Goal: Task Accomplishment & Management: Manage account settings

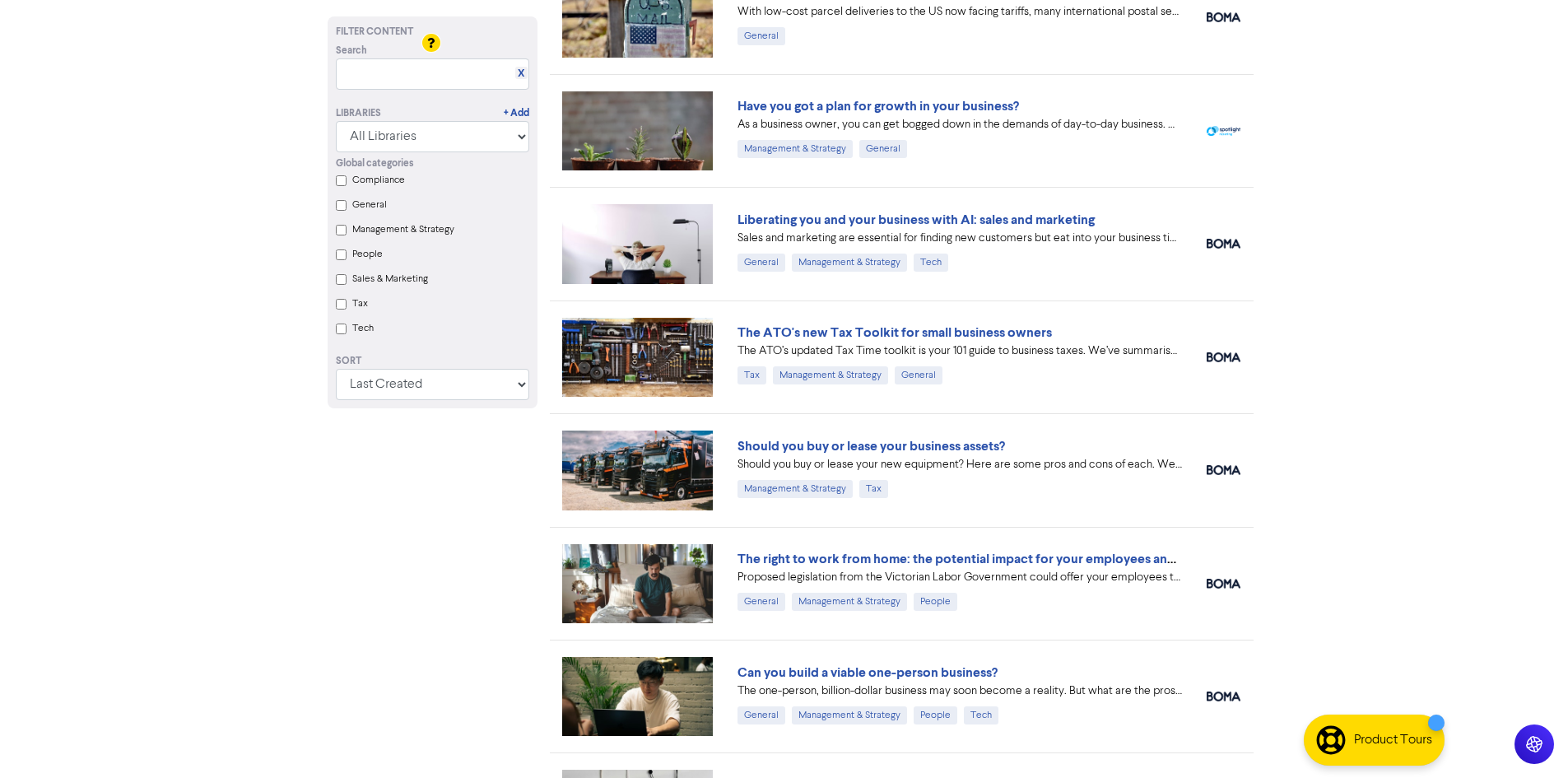
scroll to position [1442, 0]
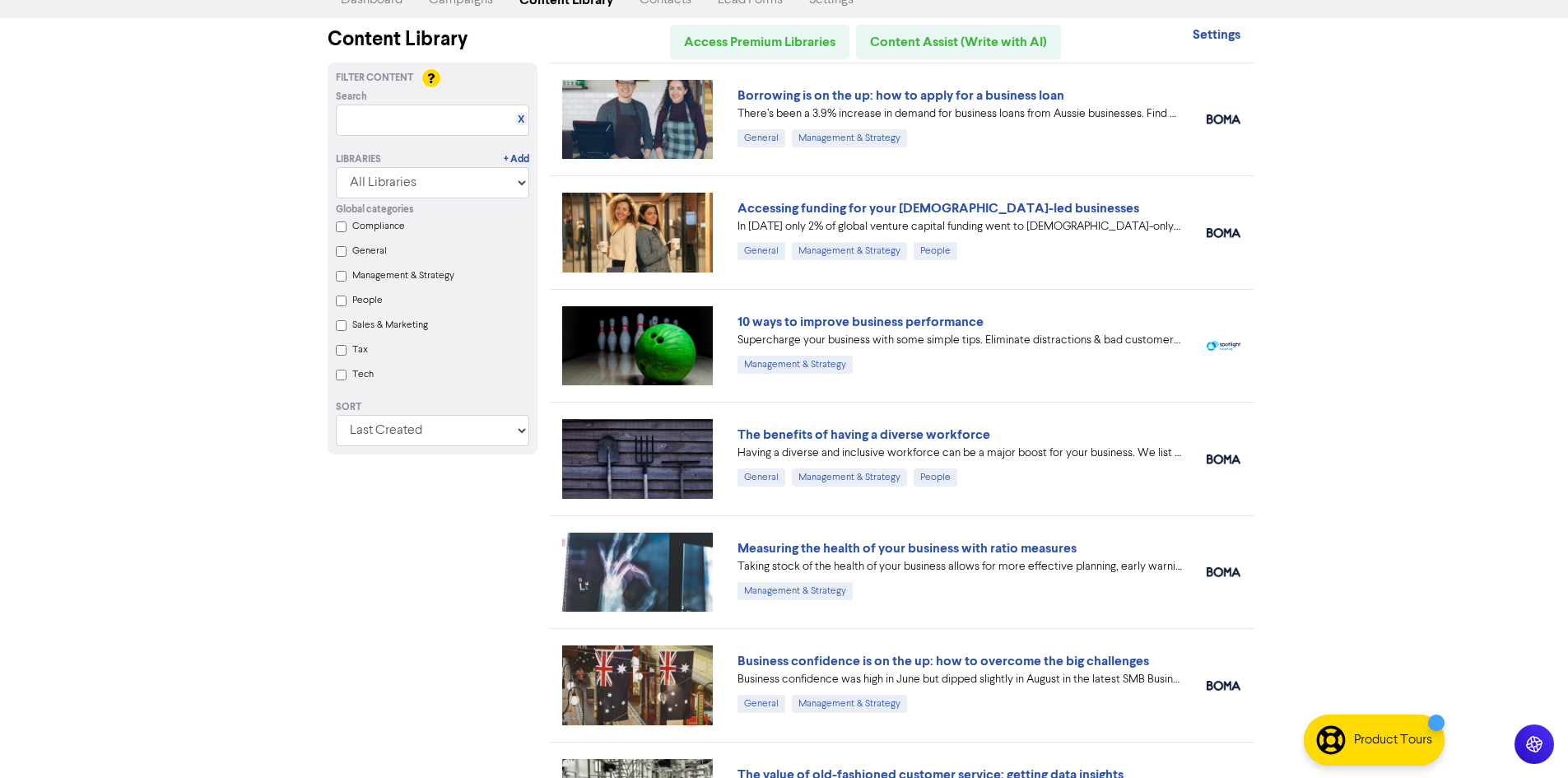
scroll to position [0, 0]
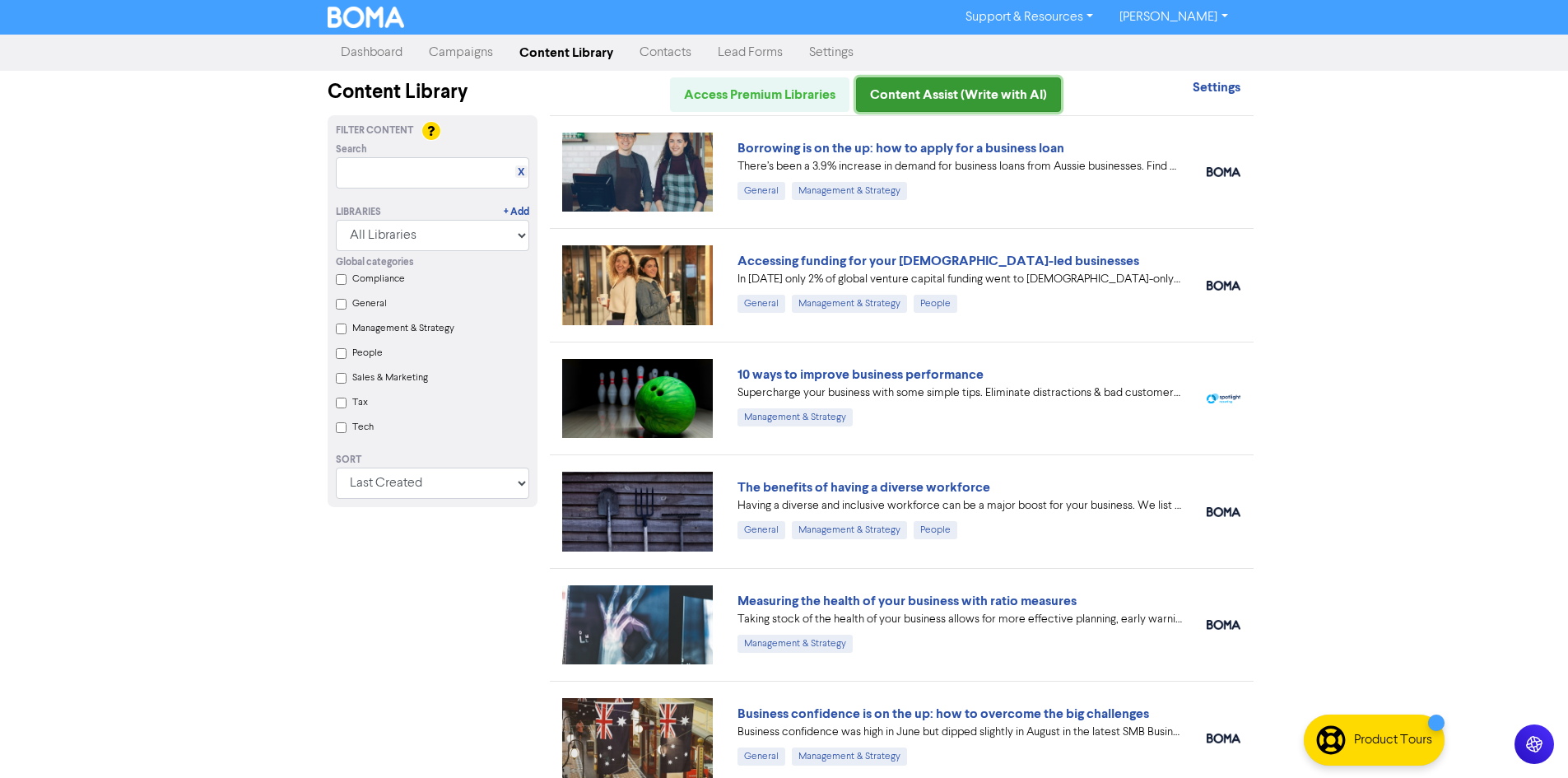
click at [943, 95] on link "Content Assist (Write with AI)" at bounding box center [959, 94] width 205 height 34
click at [1295, 377] on div "Support & Resources Video Tutorials FAQ & Guides Marketing Education Lauren Sch…" at bounding box center [784, 389] width 1568 height 778
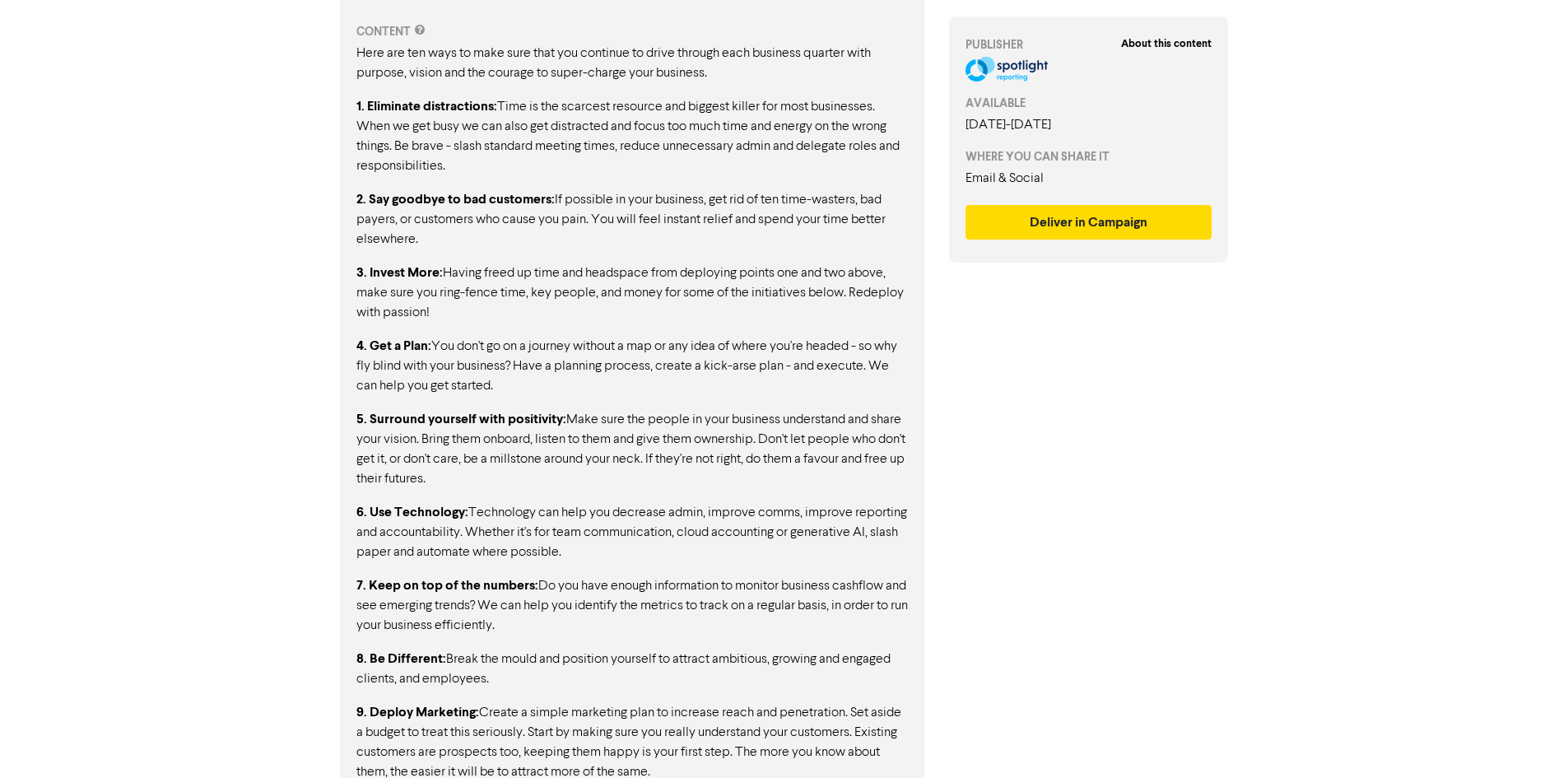
scroll to position [653, 0]
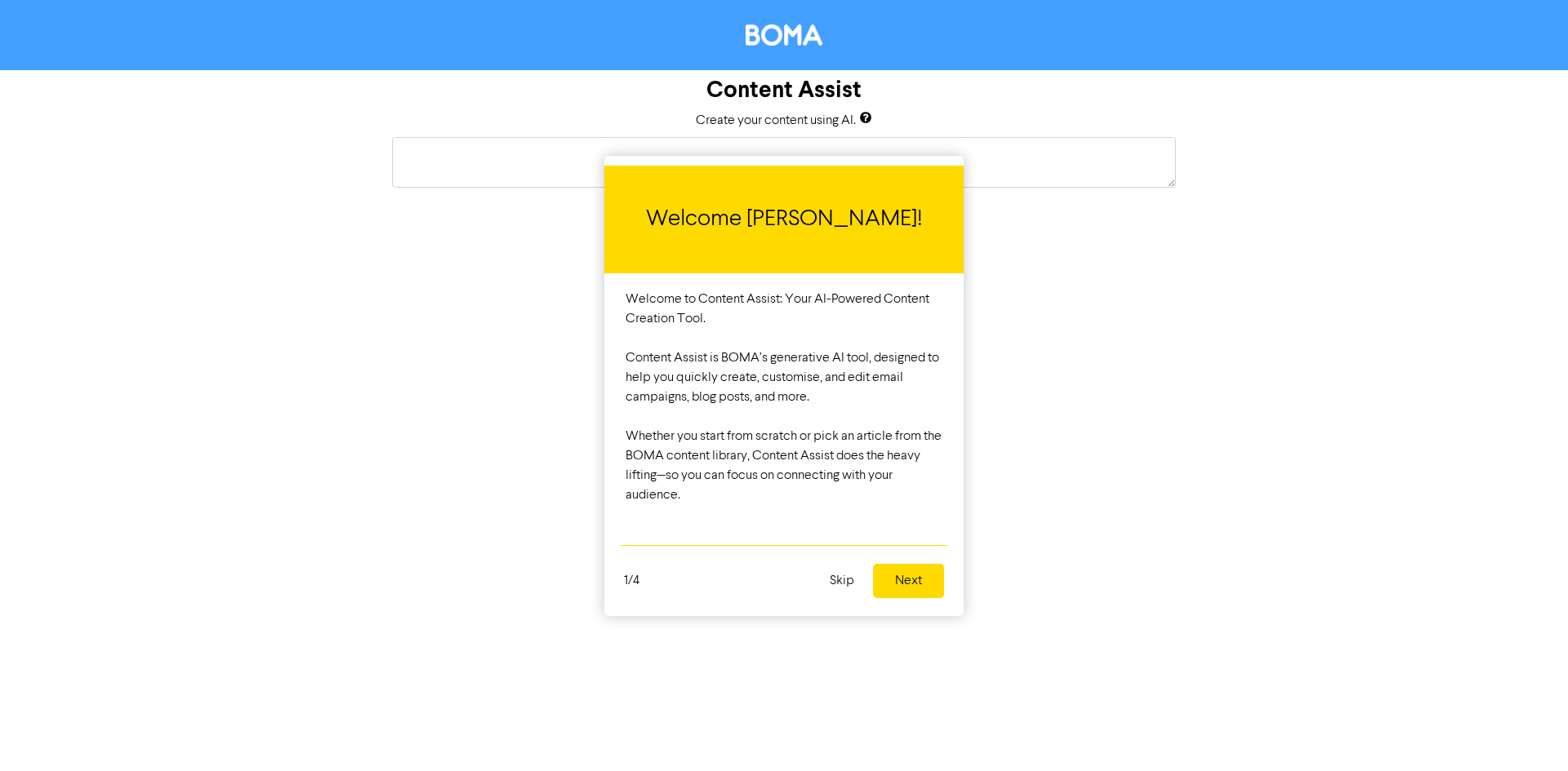
click at [905, 589] on button "Next" at bounding box center [908, 580] width 71 height 34
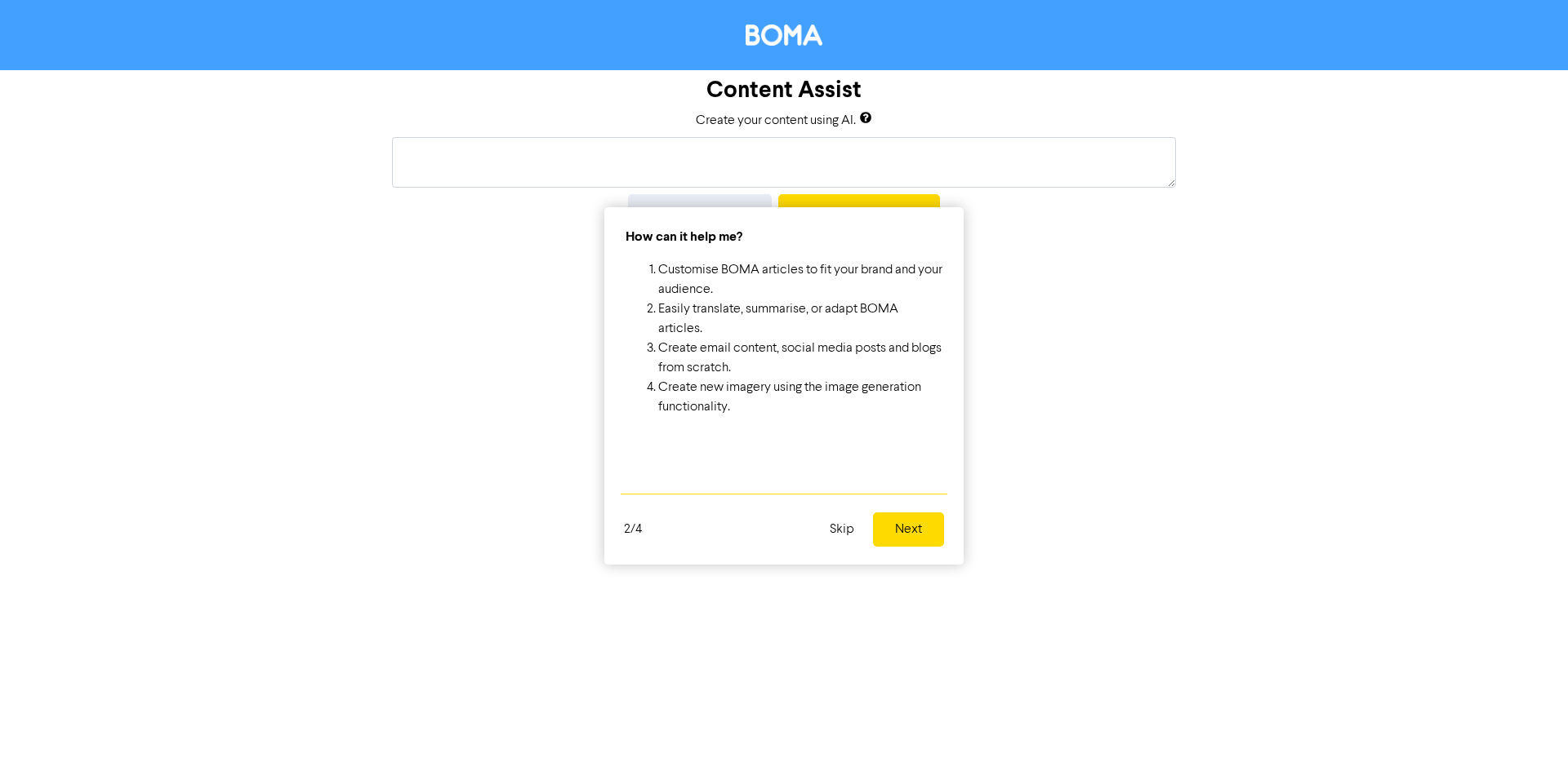
click at [910, 529] on button "Next" at bounding box center [908, 529] width 71 height 34
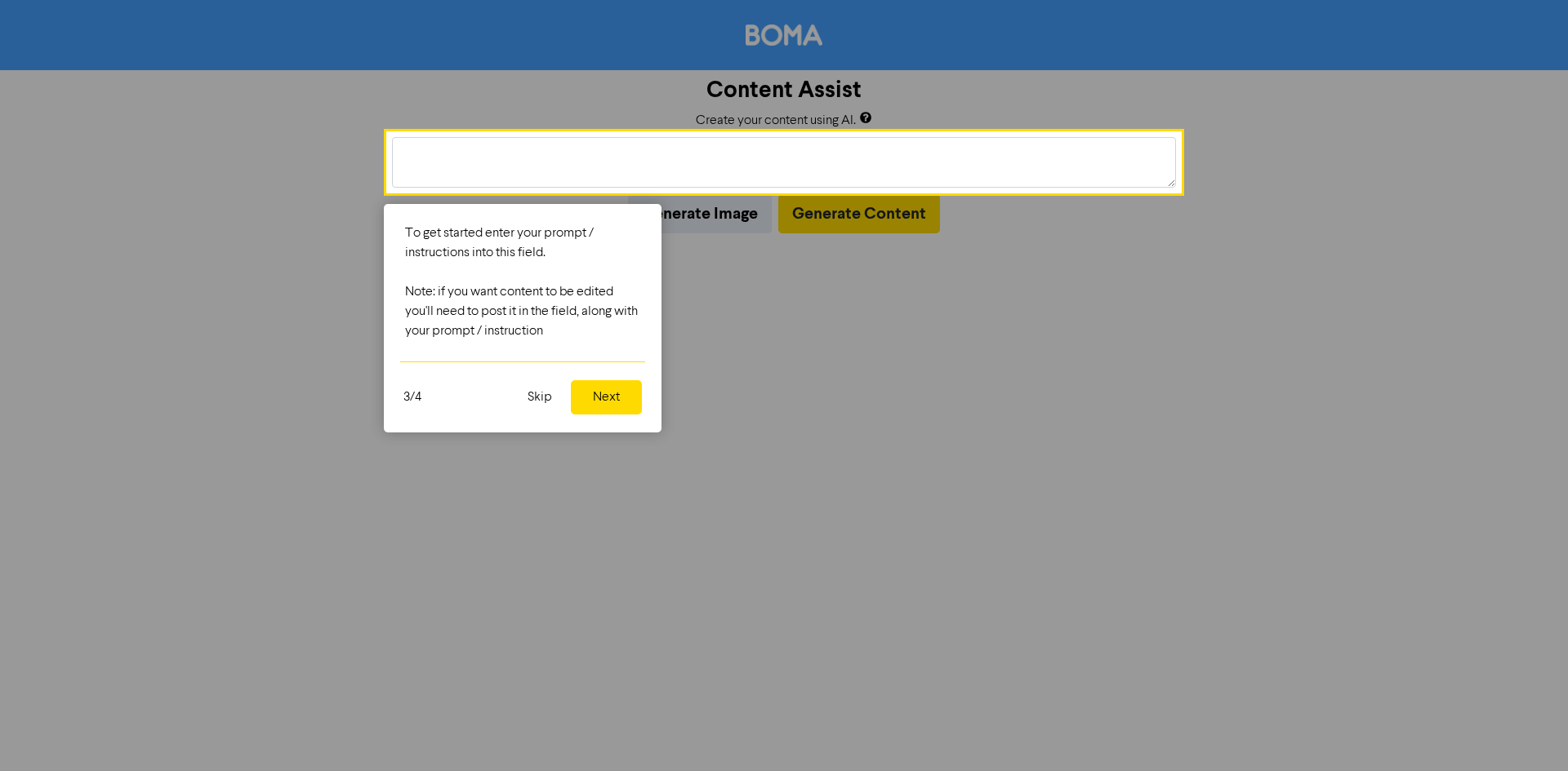
click at [540, 394] on button "Skip" at bounding box center [539, 397] width 44 height 34
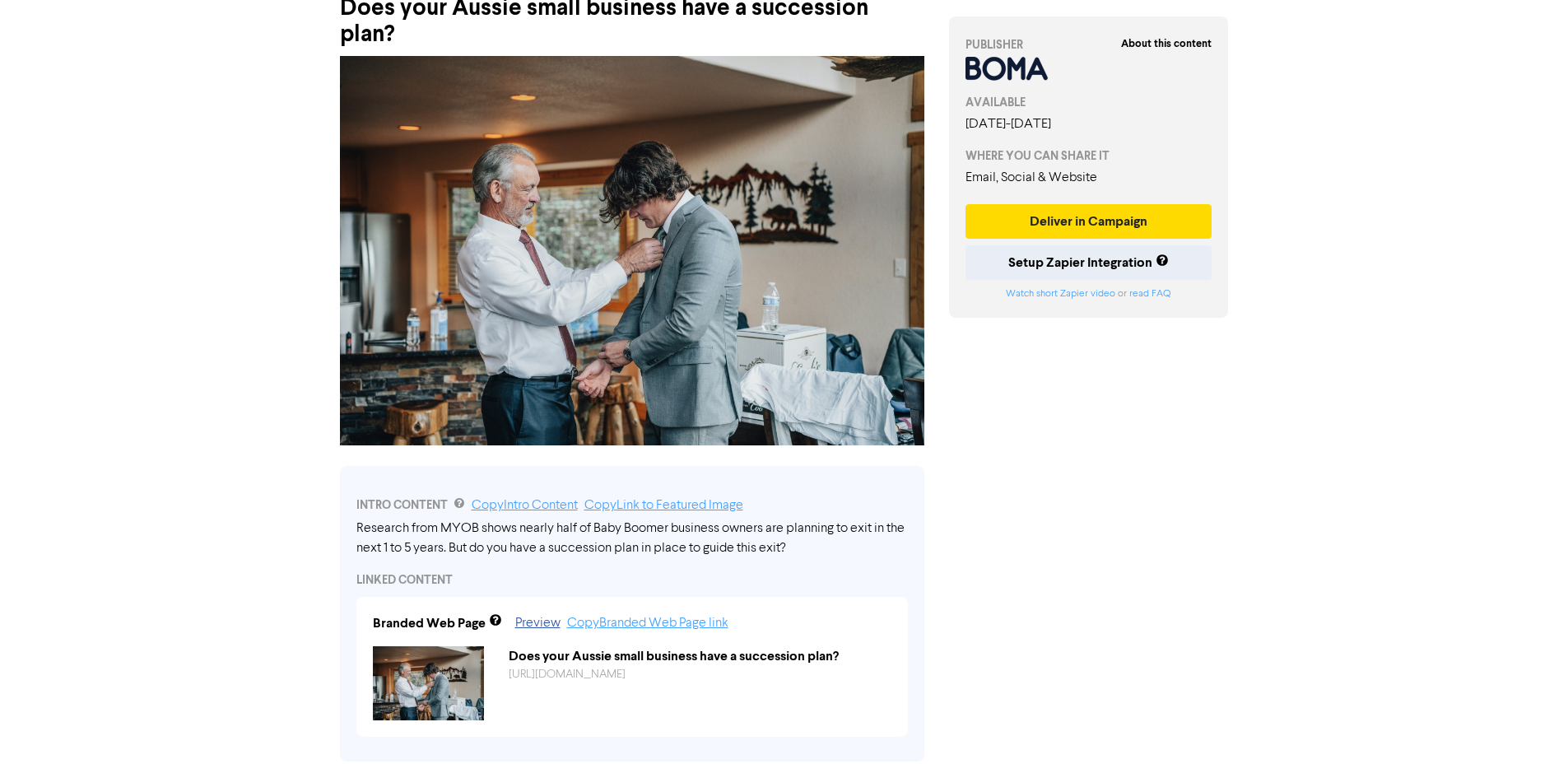
scroll to position [144, 0]
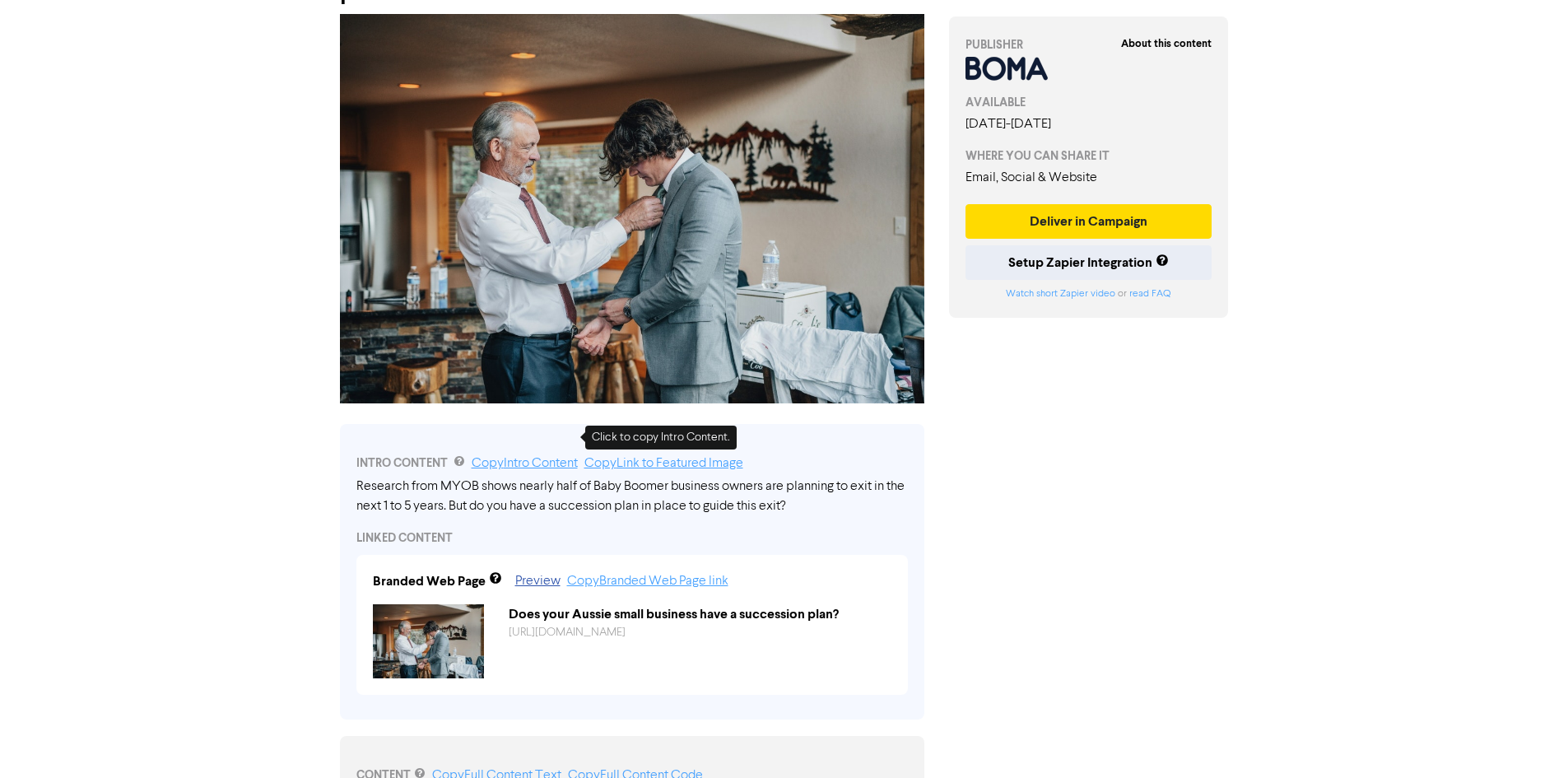
click at [527, 457] on link "Copy Intro Content" at bounding box center [524, 463] width 107 height 13
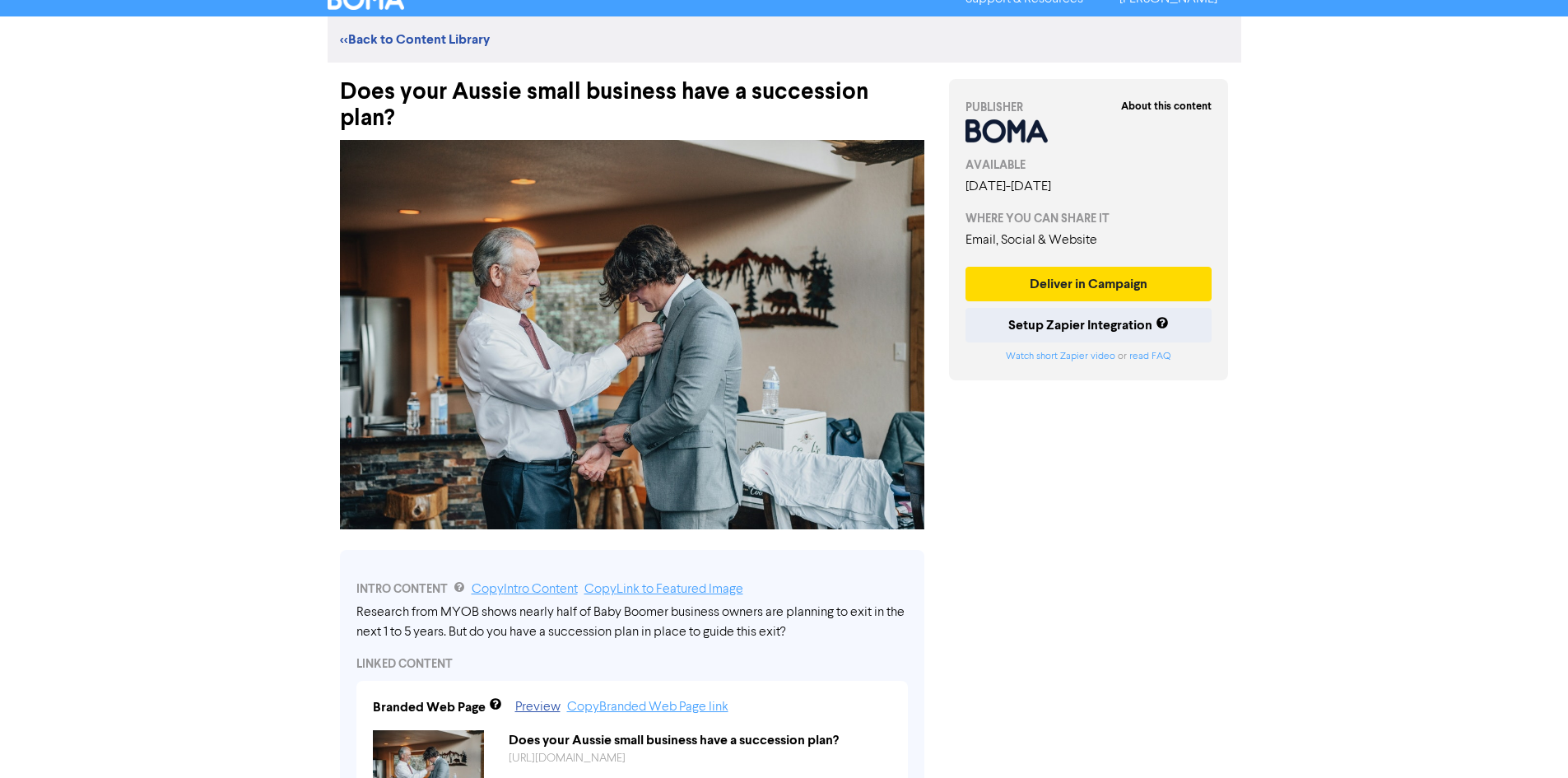
scroll to position [0, 0]
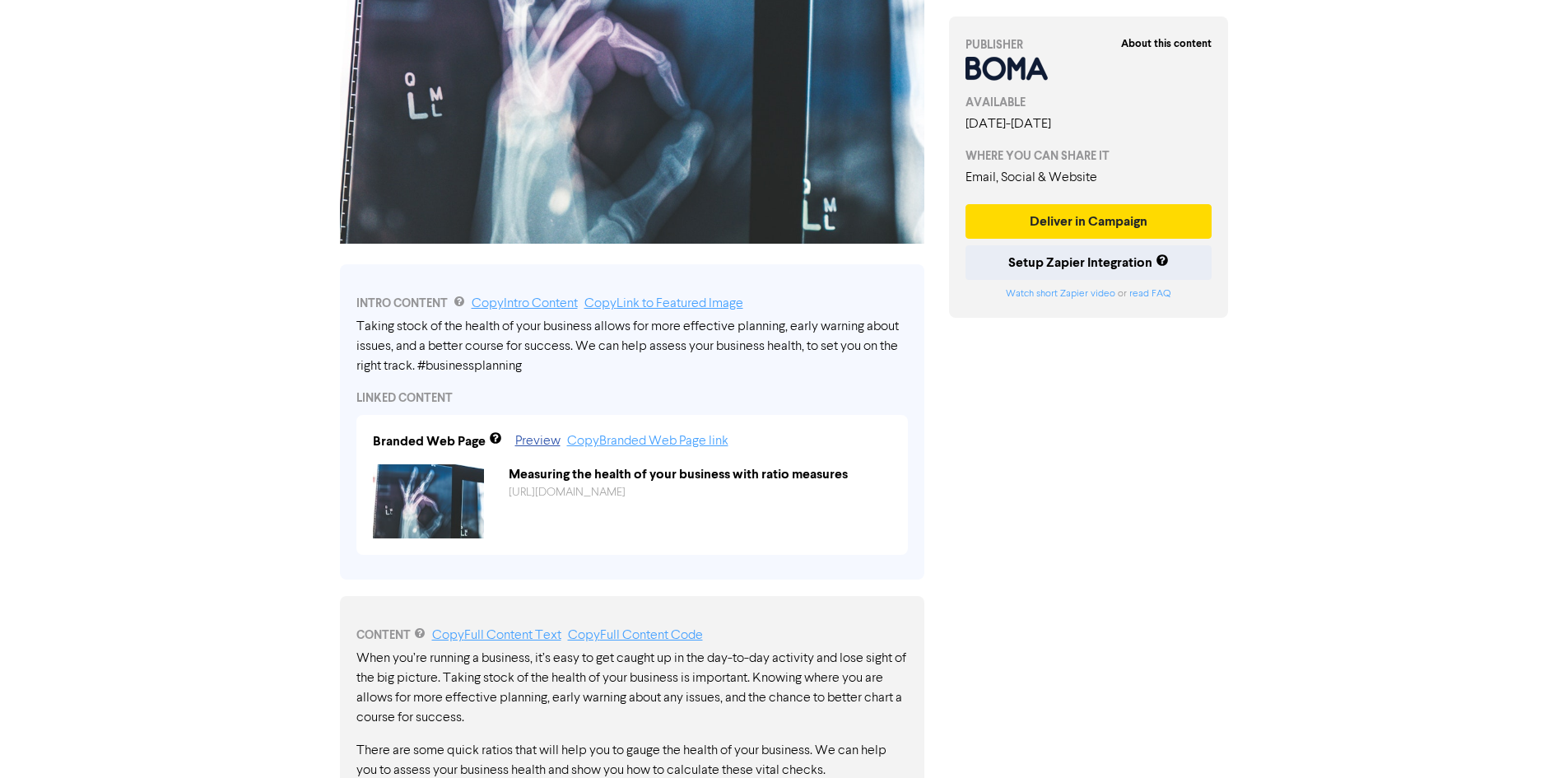
scroll to position [309, 0]
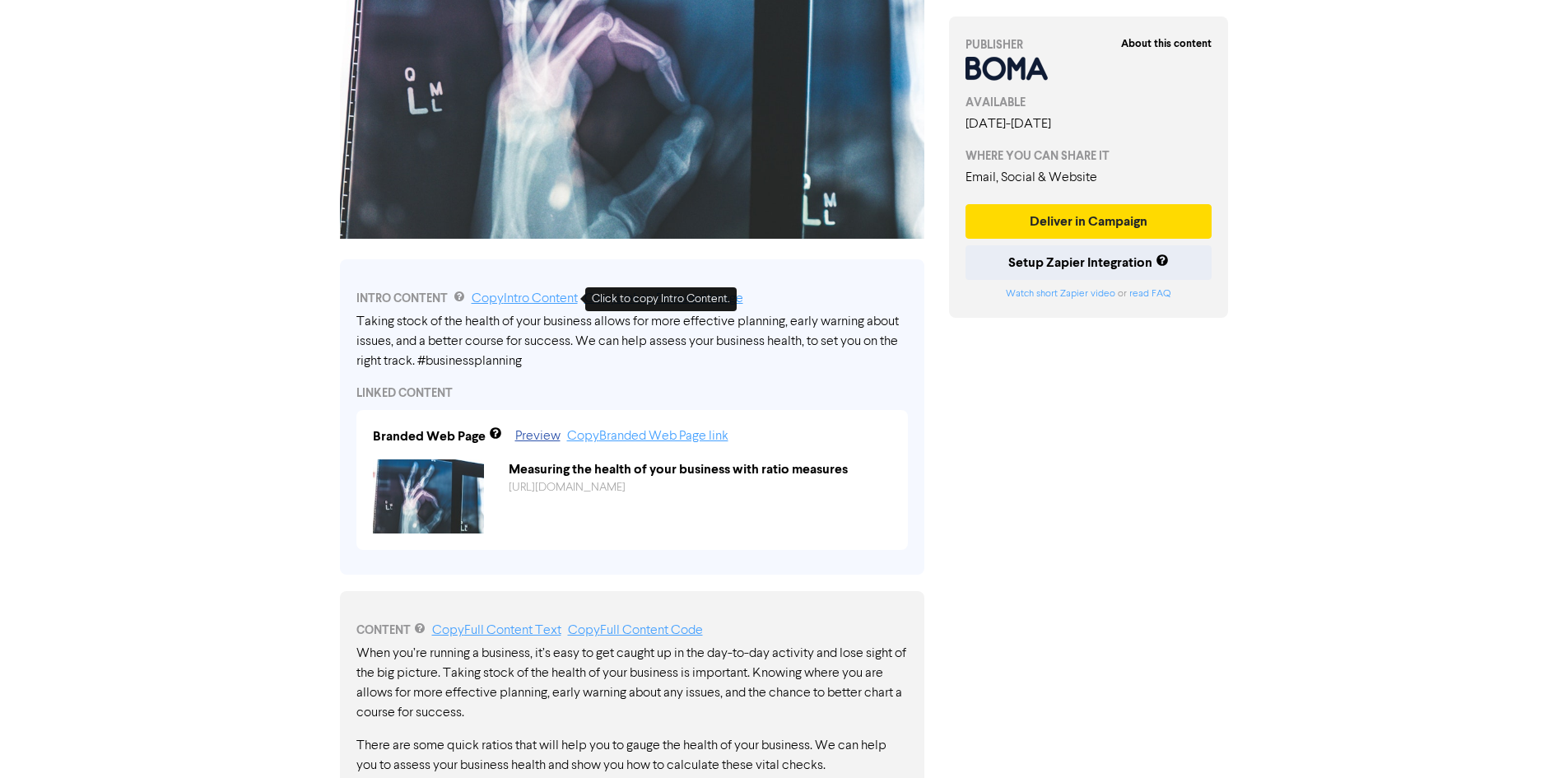
click at [516, 298] on link "Copy Intro Content" at bounding box center [524, 298] width 107 height 13
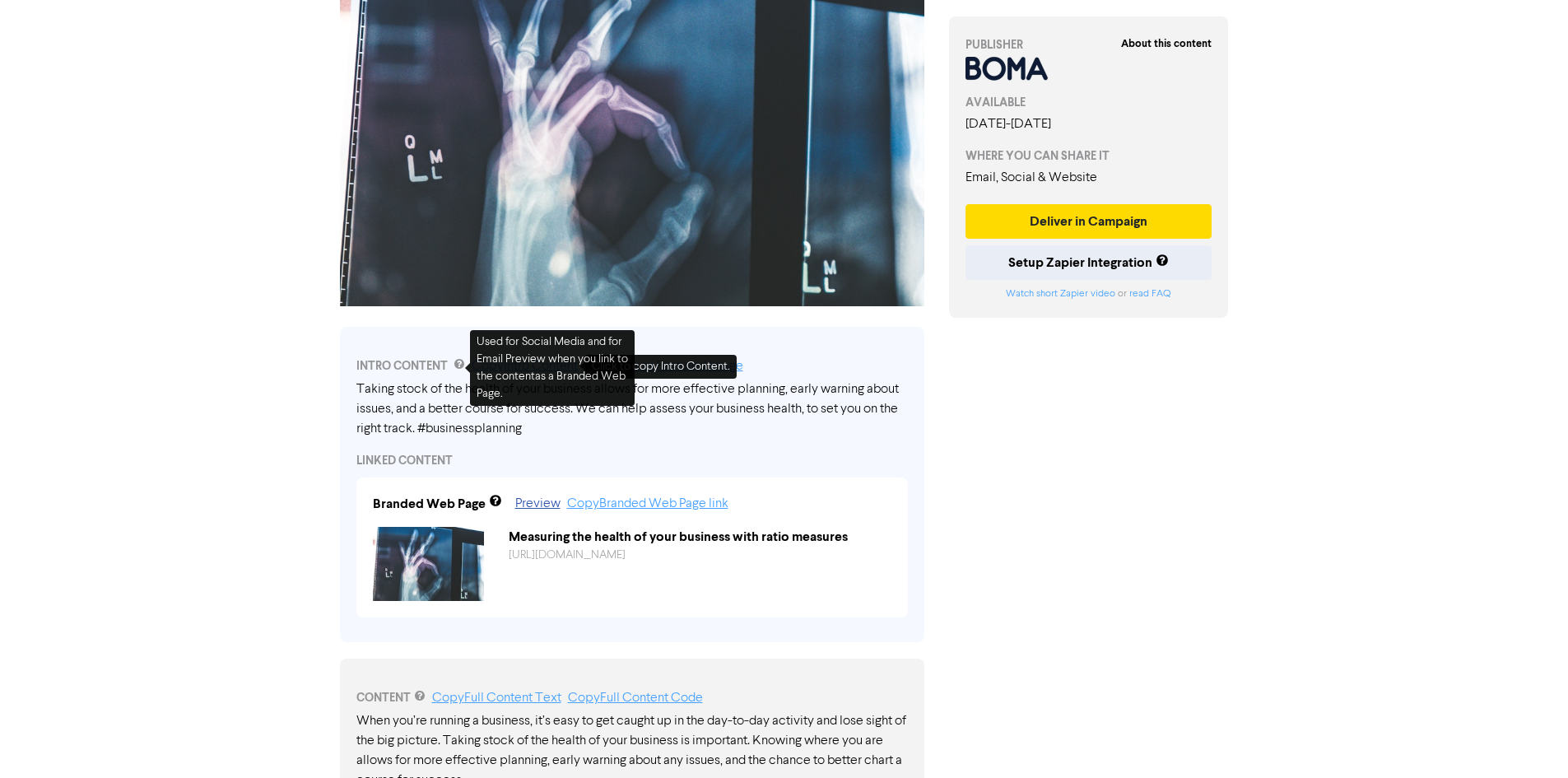
scroll to position [41, 0]
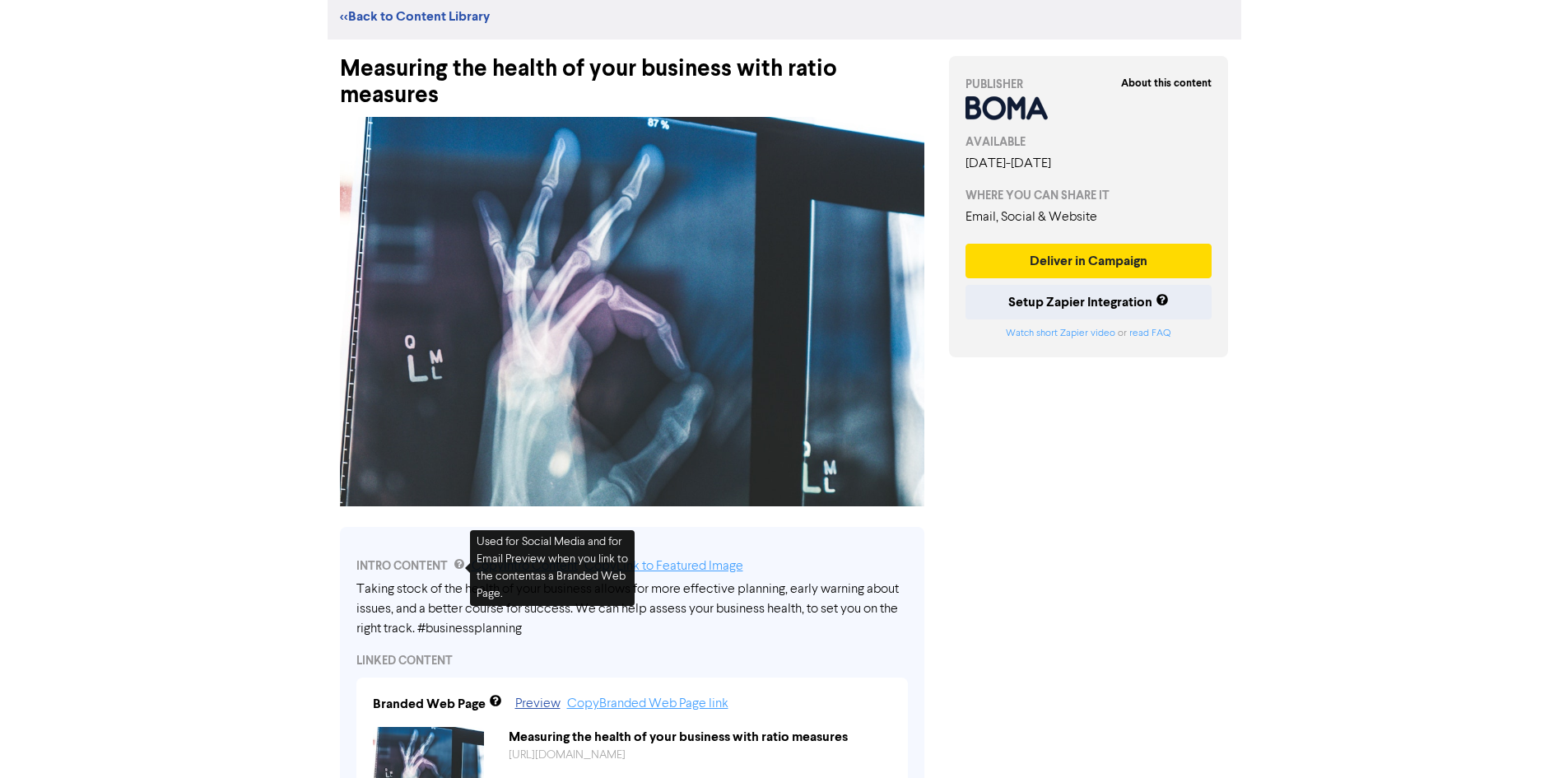
click at [504, 265] on img at bounding box center [632, 311] width 584 height 389
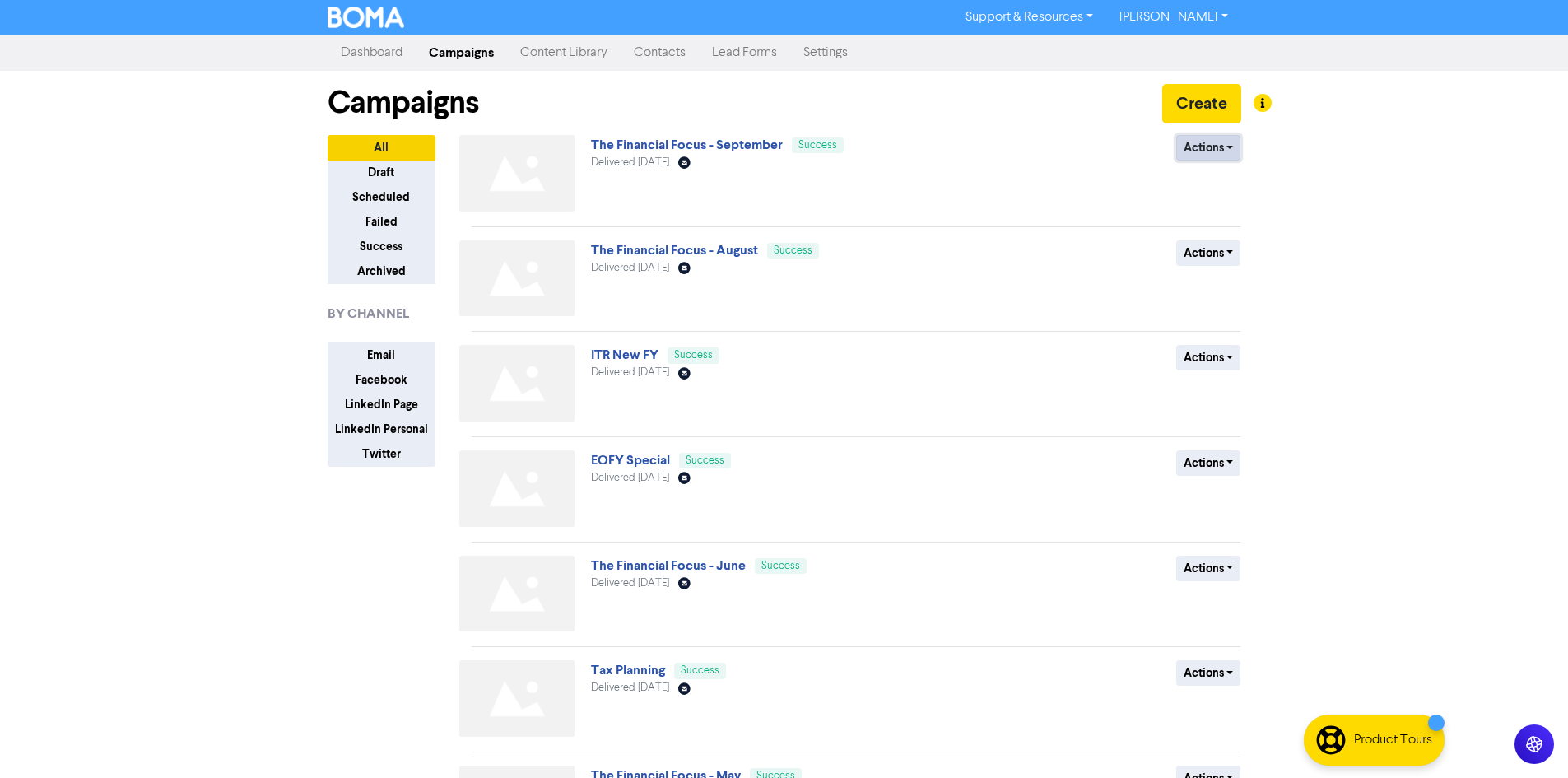
click at [1227, 146] on button "Actions" at bounding box center [1208, 148] width 65 height 25
click at [1228, 186] on button "Duplicate" at bounding box center [1241, 182] width 130 height 26
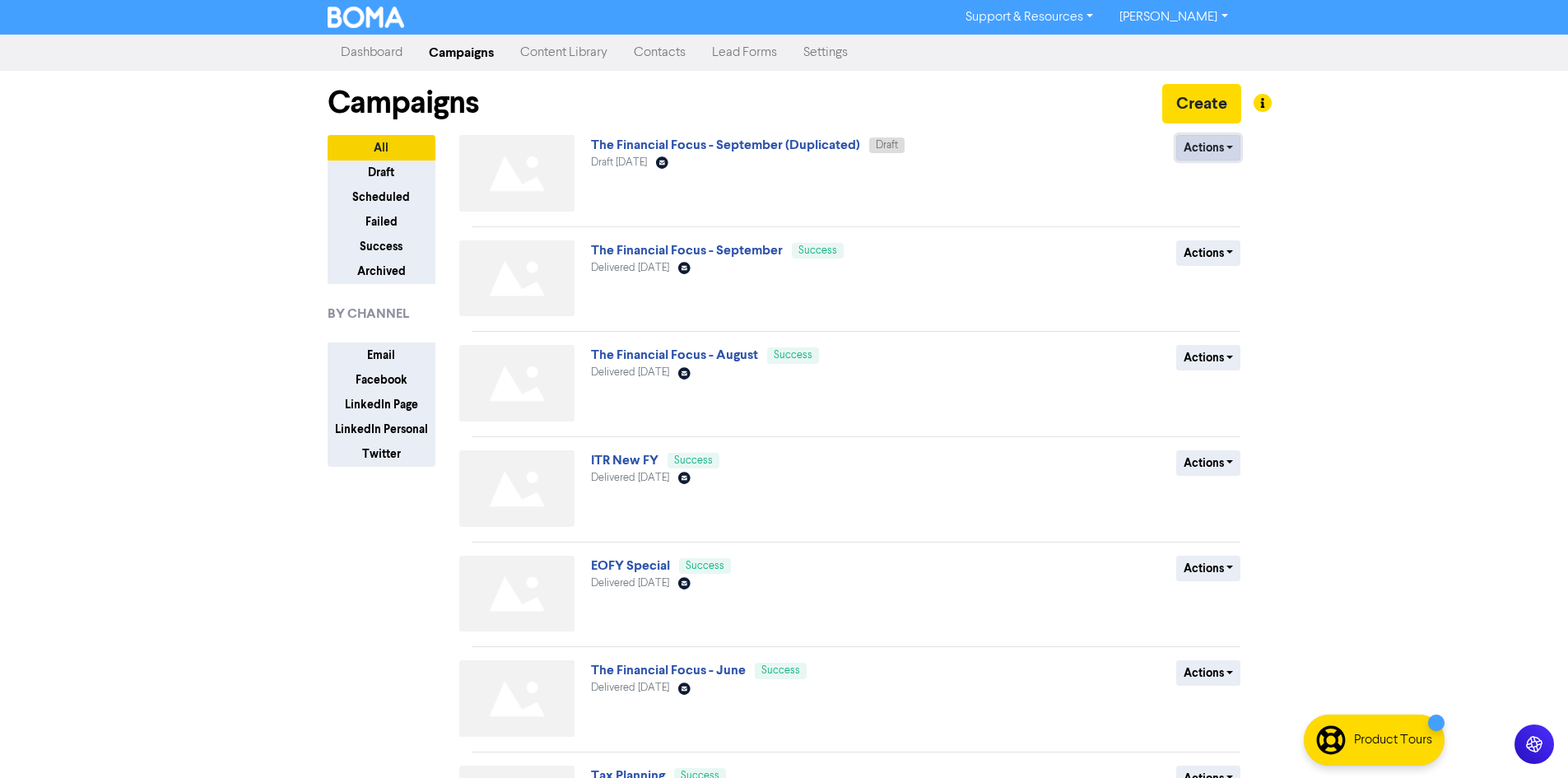
click at [1207, 135] on button "Actions" at bounding box center [1208, 148] width 65 height 25
click at [1240, 242] on button "Rename" at bounding box center [1241, 235] width 130 height 26
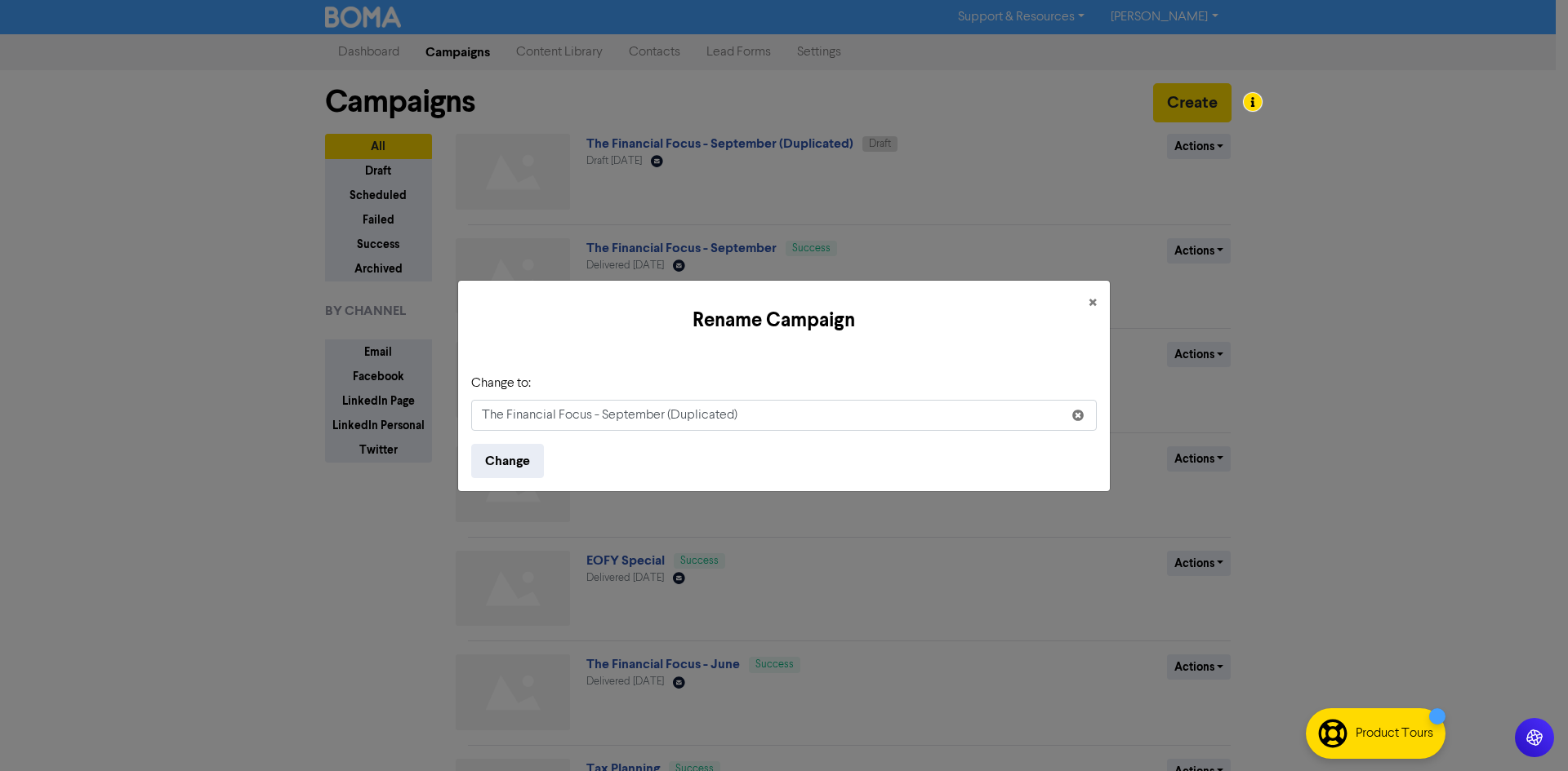
drag, startPoint x: 781, startPoint y: 415, endPoint x: 604, endPoint y: 424, distance: 177.2
click at [604, 424] on input "The Financial Focus - September (Duplicated)" at bounding box center [784, 415] width 626 height 31
type input "The Financial Focus - October"
click at [518, 456] on button "Change" at bounding box center [507, 461] width 73 height 34
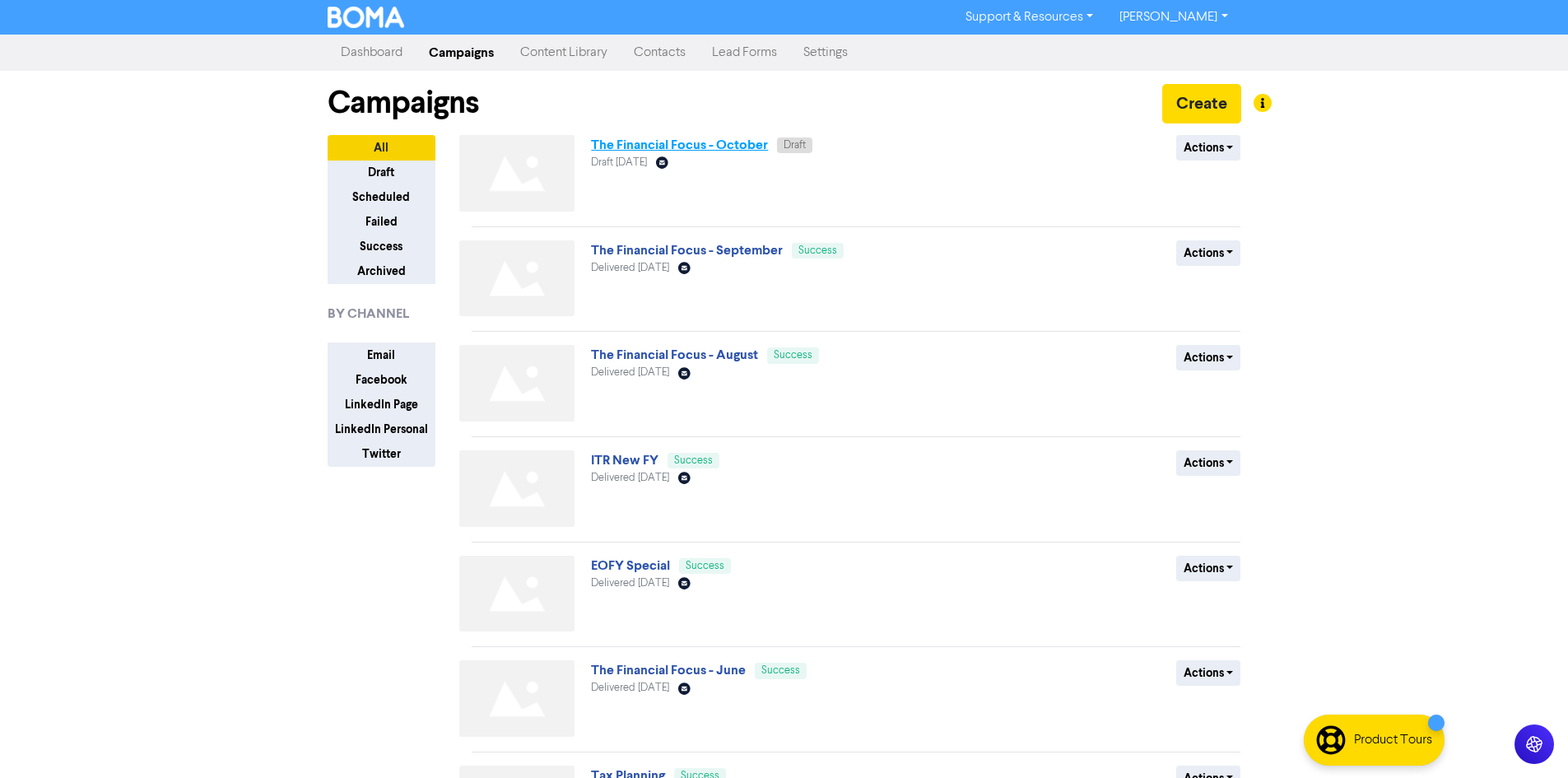
click at [705, 145] on link "The Financial Focus - October" at bounding box center [679, 145] width 177 height 17
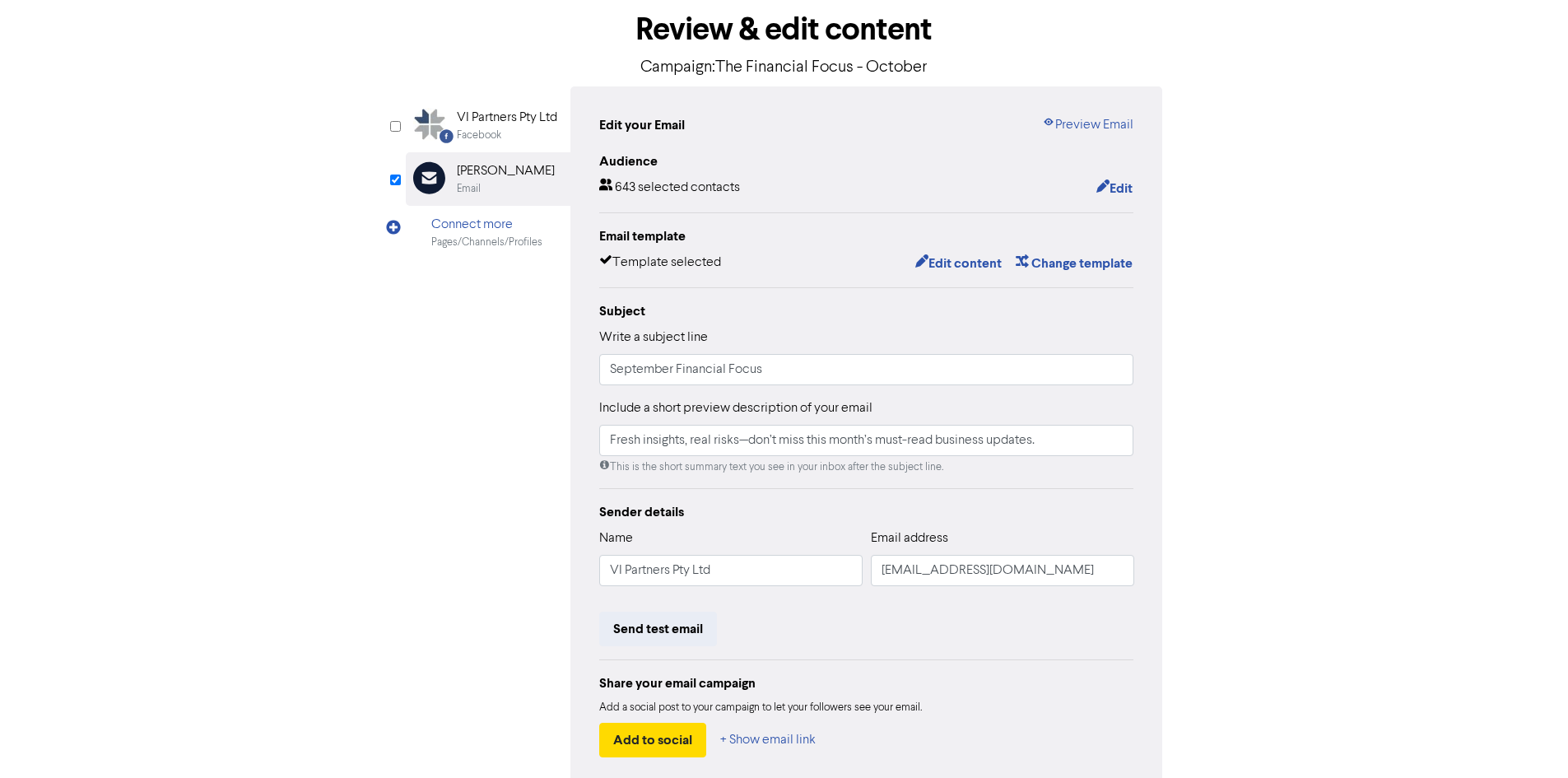
scroll to position [165, 0]
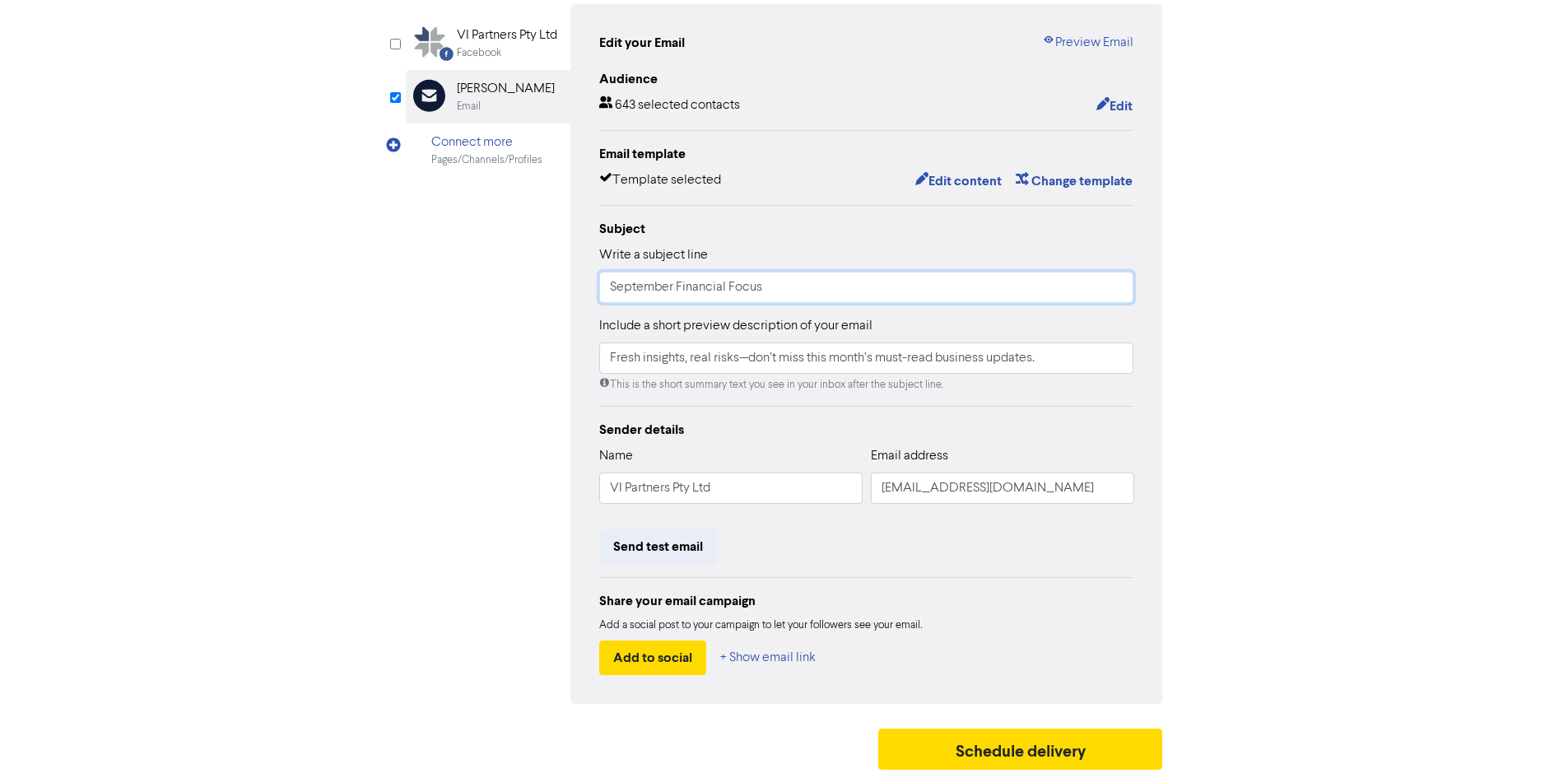
drag, startPoint x: 676, startPoint y: 283, endPoint x: 595, endPoint y: 283, distance: 81.0
click at [595, 283] on div "Edit your Email Preview Email Audience 643 selected contacts Edit Email templat…" at bounding box center [867, 353] width 593 height 700
type input "October Financial Focus"
click at [799, 310] on div "Subject Write a subject line October Financial Focus Include a short preview de…" at bounding box center [867, 306] width 535 height 174
drag, startPoint x: 1042, startPoint y: 356, endPoint x: 592, endPoint y: 375, distance: 450.4
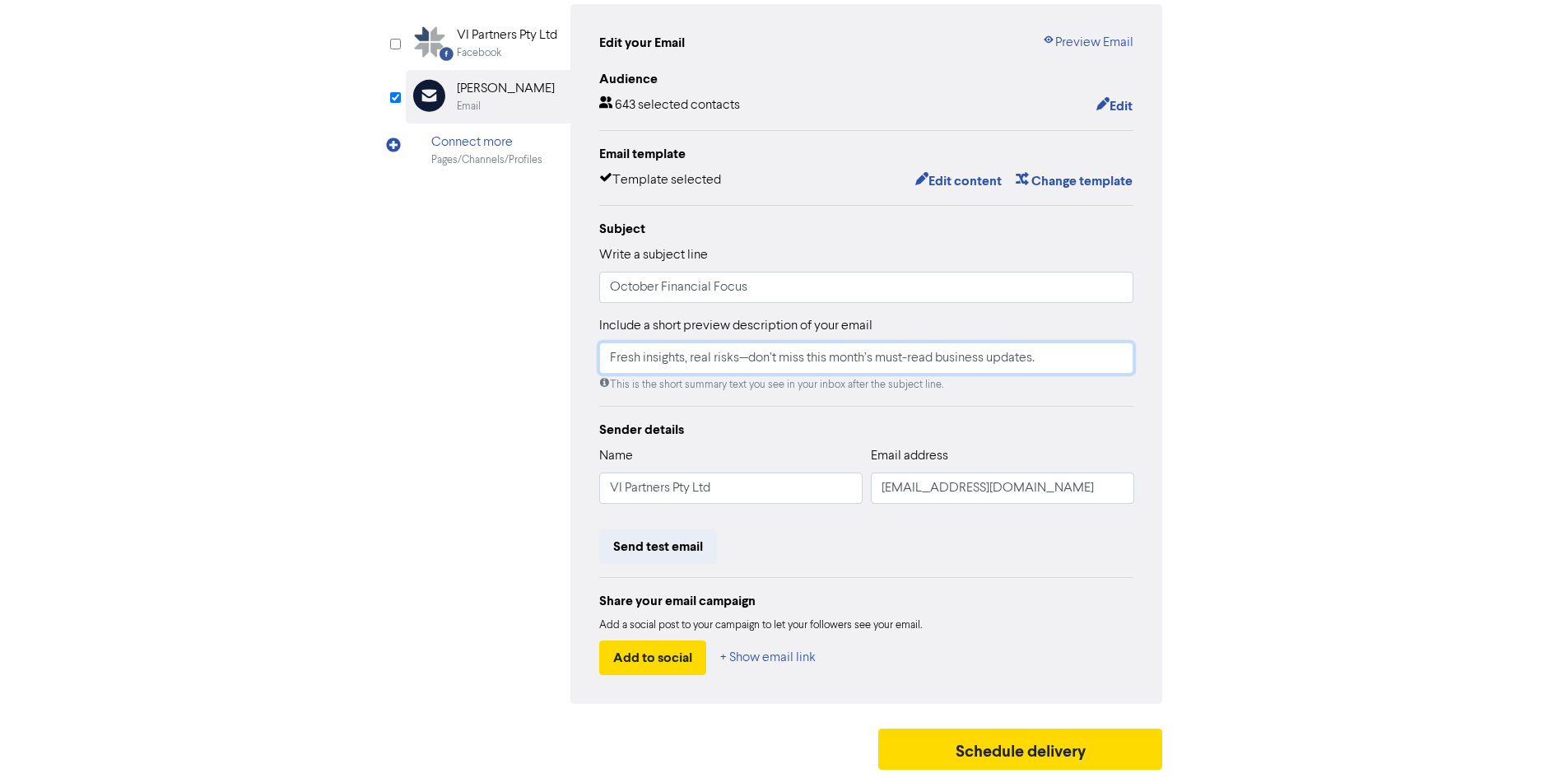
click at [514, 361] on div "Facebook Created with Sketch. VI Partners Pty Ltd Facebook Email Created with S…" at bounding box center [784, 353] width 757 height 700
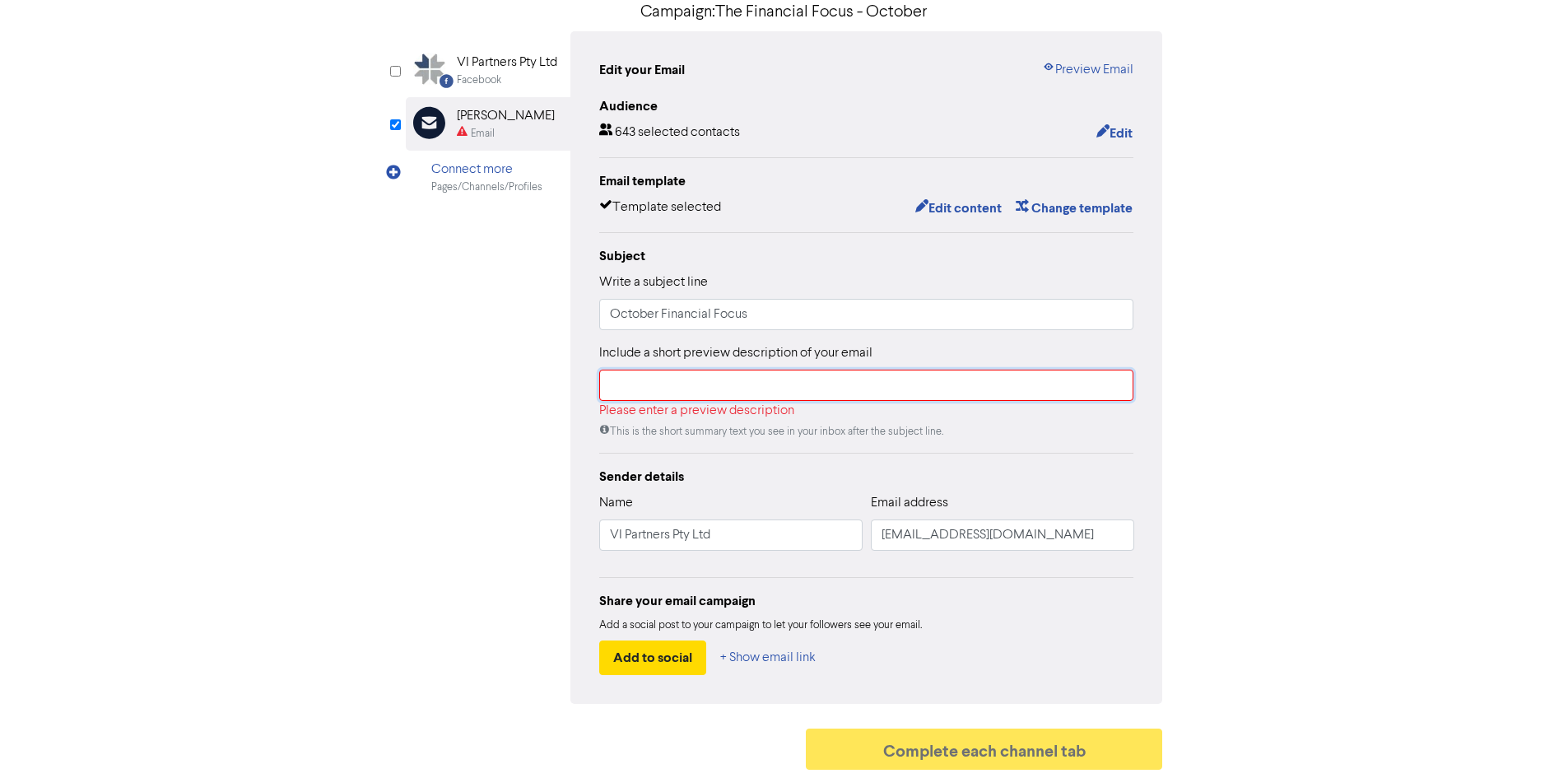
scroll to position [138, 0]
click at [790, 452] on div "Audience 643 selected contacts Edit Email template Template selected Edit conte…" at bounding box center [867, 386] width 535 height 579
click at [959, 206] on button "Edit content" at bounding box center [959, 208] width 88 height 22
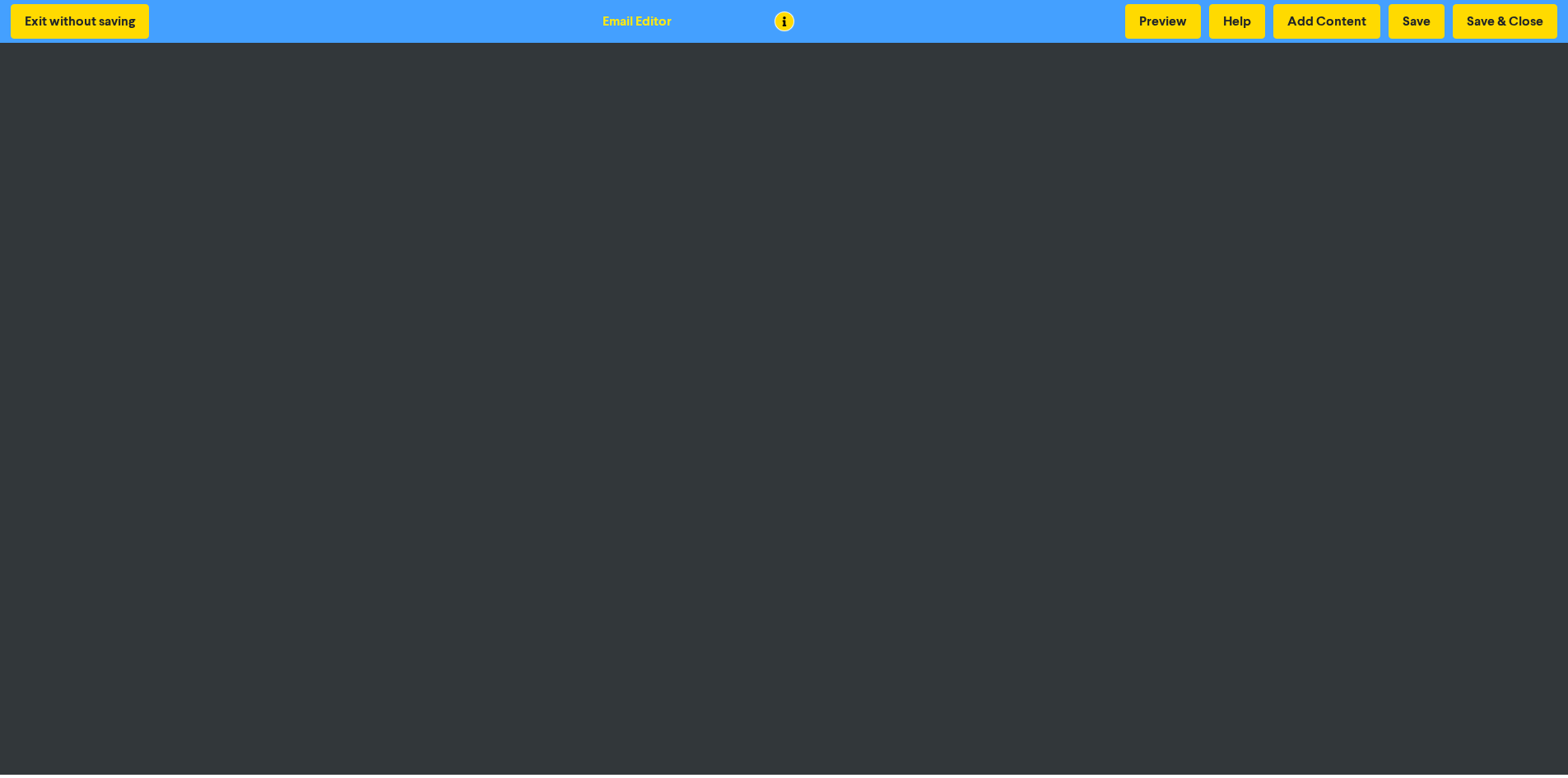
scroll to position [2, 0]
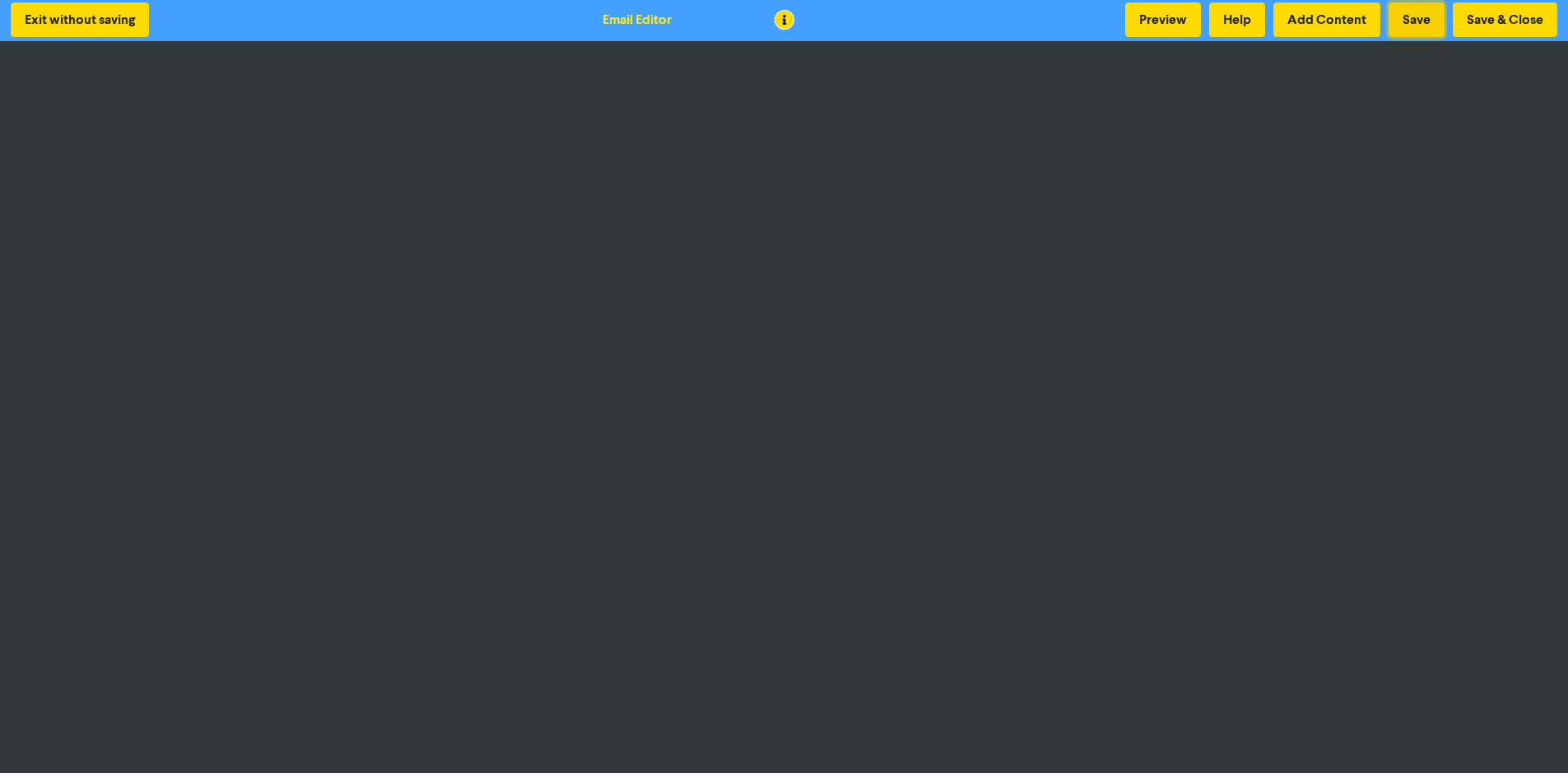
click at [1410, 22] on button "Save" at bounding box center [1416, 20] width 56 height 34
click at [1500, 20] on button "Save & Close" at bounding box center [1504, 20] width 105 height 34
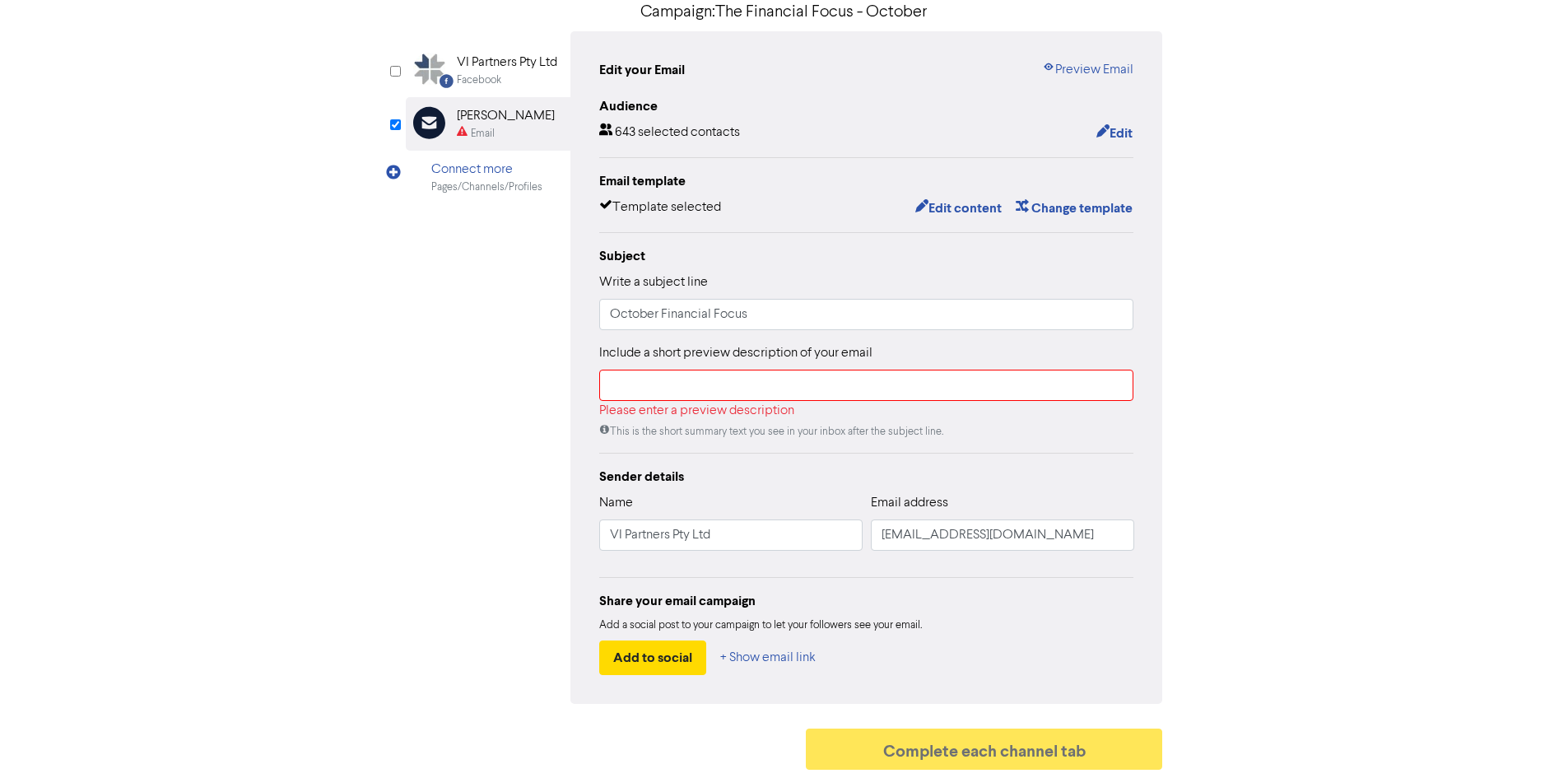
scroll to position [138, 0]
click at [754, 383] on input "text" at bounding box center [867, 386] width 535 height 31
paste input "Review your insurance—our financial planner can help you stay protected and sav…"
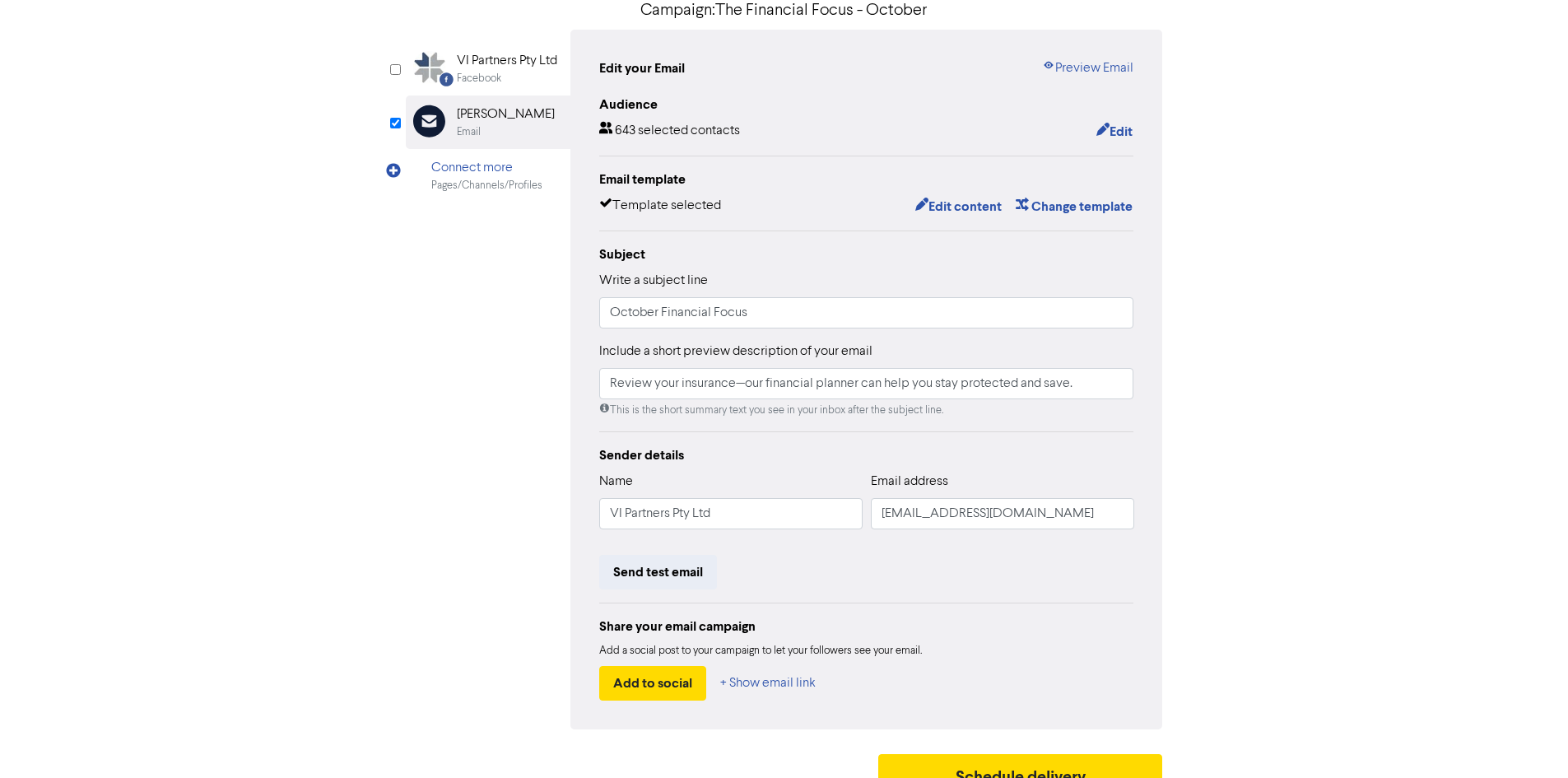
click at [899, 442] on div "Audience 643 selected contacts Edit Email template Template selected Edit conte…" at bounding box center [867, 397] width 535 height 606
click at [743, 382] on input "Review your insurance—our financial planner can help you stay protected and sav…" at bounding box center [867, 384] width 535 height 31
type input "Review your insurances - our financial planner can help you stay protected and …"
click at [865, 436] on div "Audience 643 selected contacts Edit Email template Template selected Edit conte…" at bounding box center [867, 397] width 535 height 606
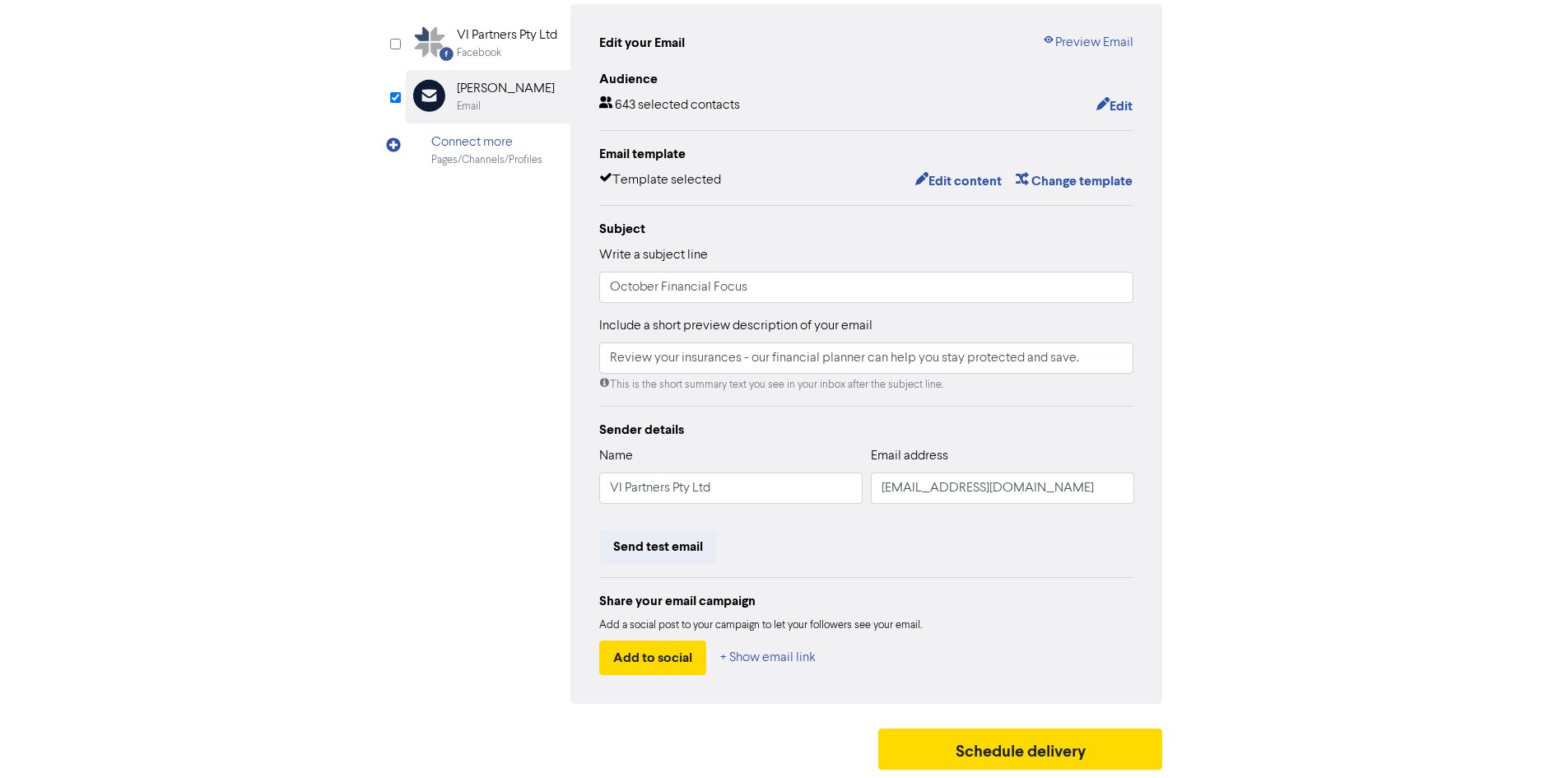
scroll to position [165, 0]
click at [667, 547] on button "Send test email" at bounding box center [658, 546] width 117 height 34
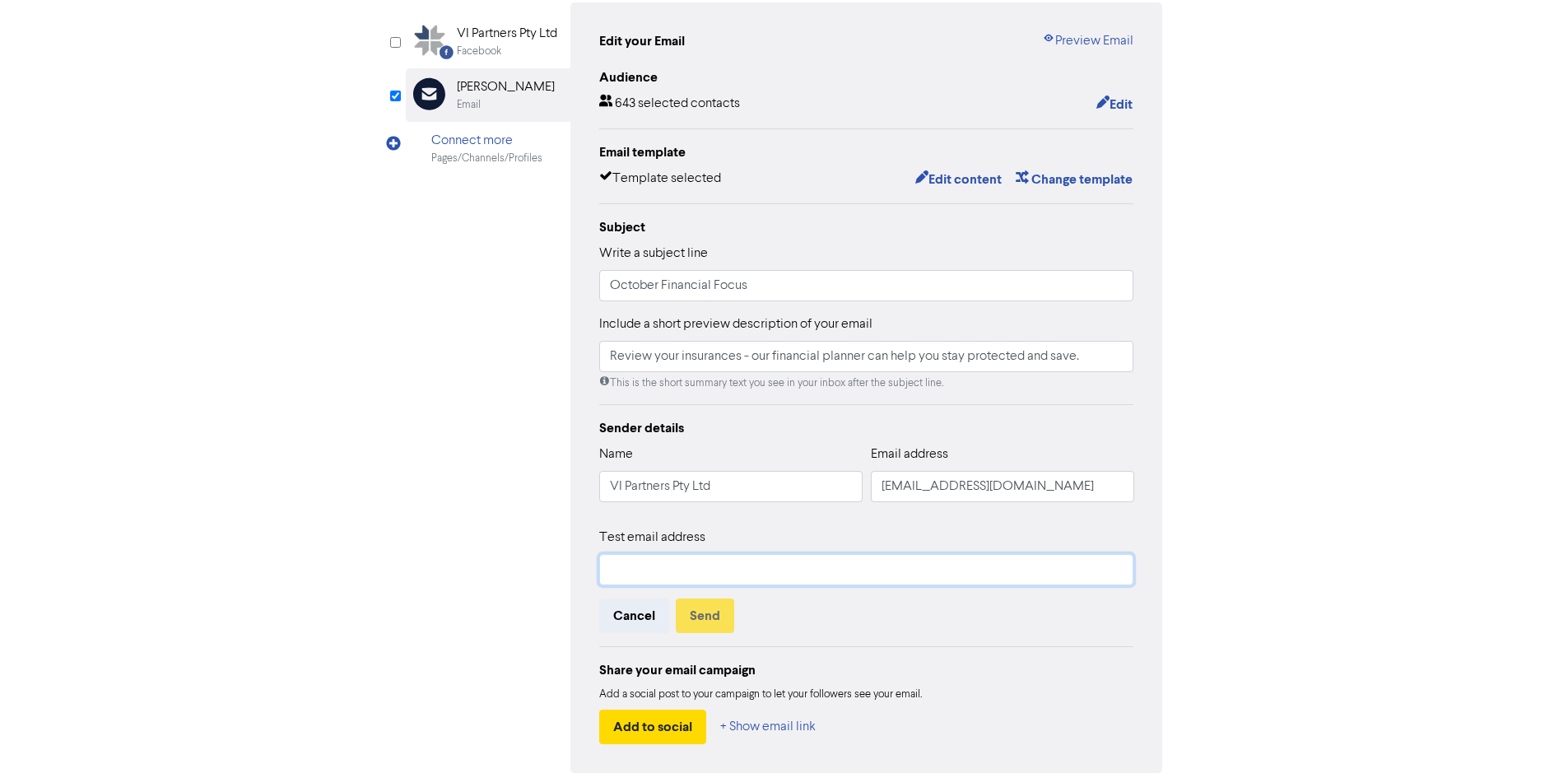
click at [740, 564] on input "text" at bounding box center [867, 570] width 535 height 31
type input "[EMAIL_ADDRESS][DOMAIN_NAME]"
click at [705, 615] on button "Send" at bounding box center [705, 616] width 59 height 34
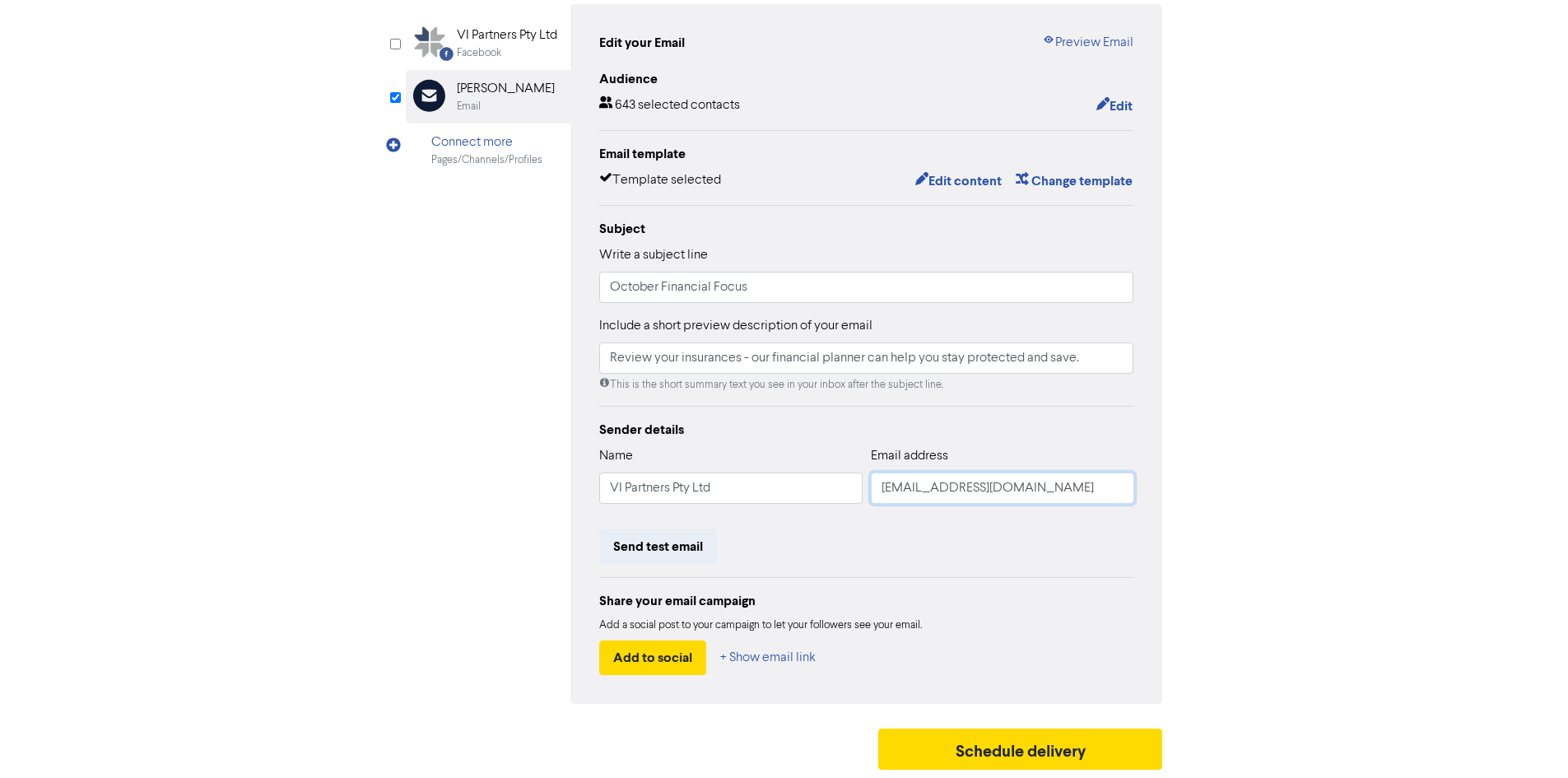
drag, startPoint x: 1030, startPoint y: 490, endPoint x: 874, endPoint y: 512, distance: 157.5
click at [874, 512] on div "Email address [EMAIL_ADDRESS][DOMAIN_NAME]" at bounding box center [1002, 481] width 263 height 70
click at [682, 543] on button "Send test email" at bounding box center [658, 546] width 117 height 34
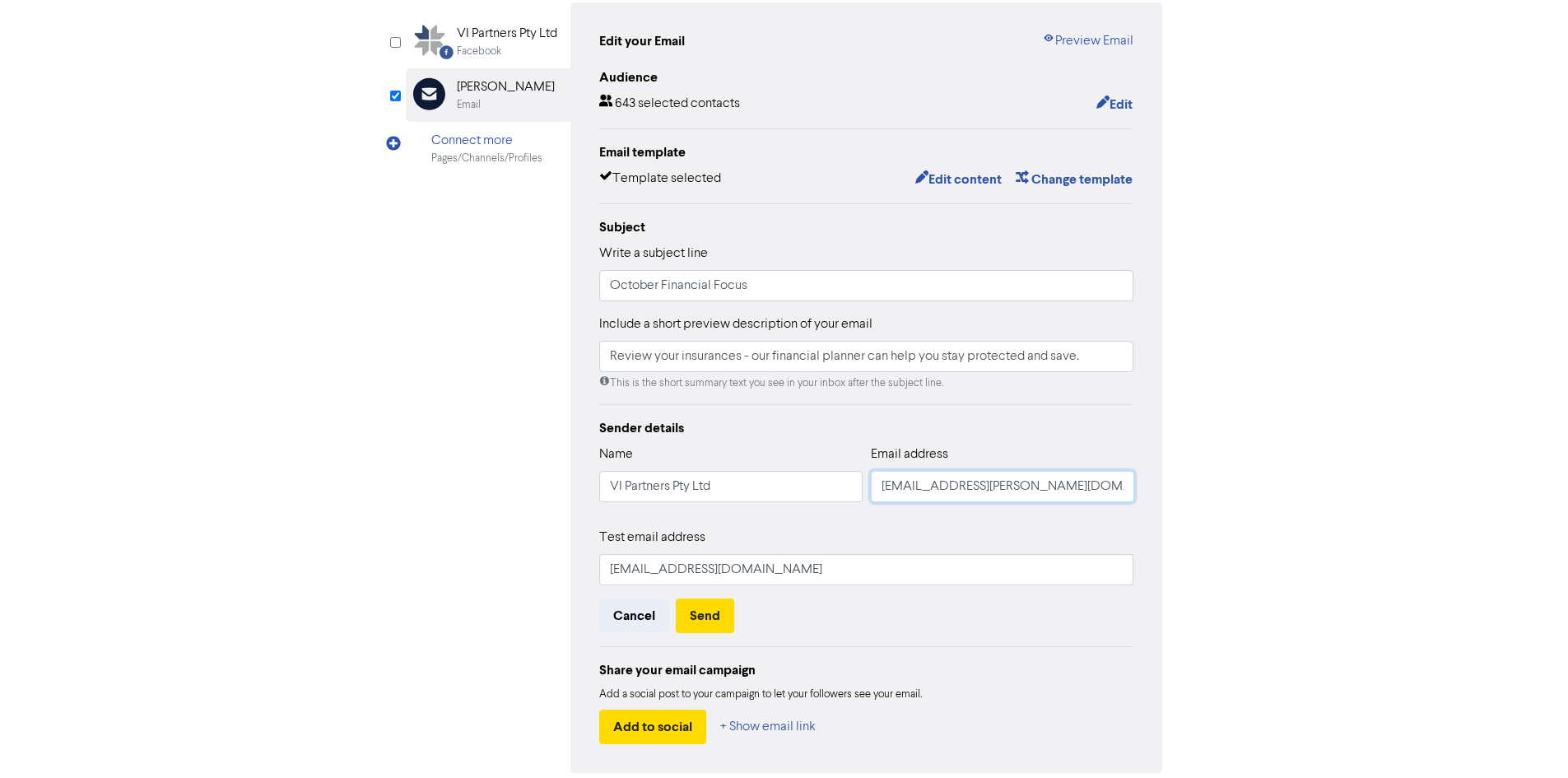
drag, startPoint x: 1107, startPoint y: 482, endPoint x: 673, endPoint y: 481, distance: 434.0
click at [673, 481] on div "Name VI Partners Pty Ltd Email address [EMAIL_ADDRESS][PERSON_NAME][DOMAIN_NAME]" at bounding box center [867, 480] width 535 height 70
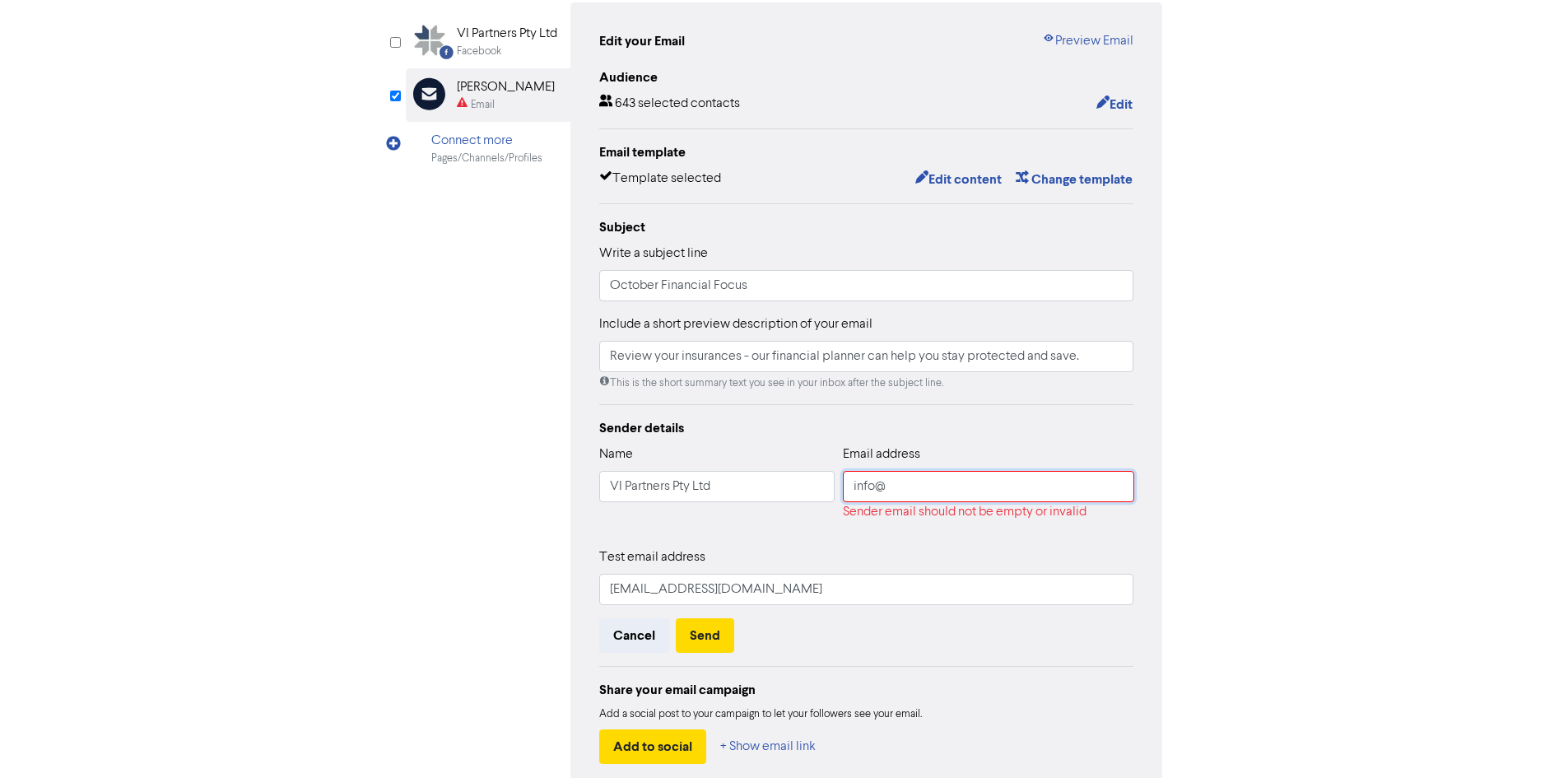
type input "[EMAIL_ADDRESS][DOMAIN_NAME]"
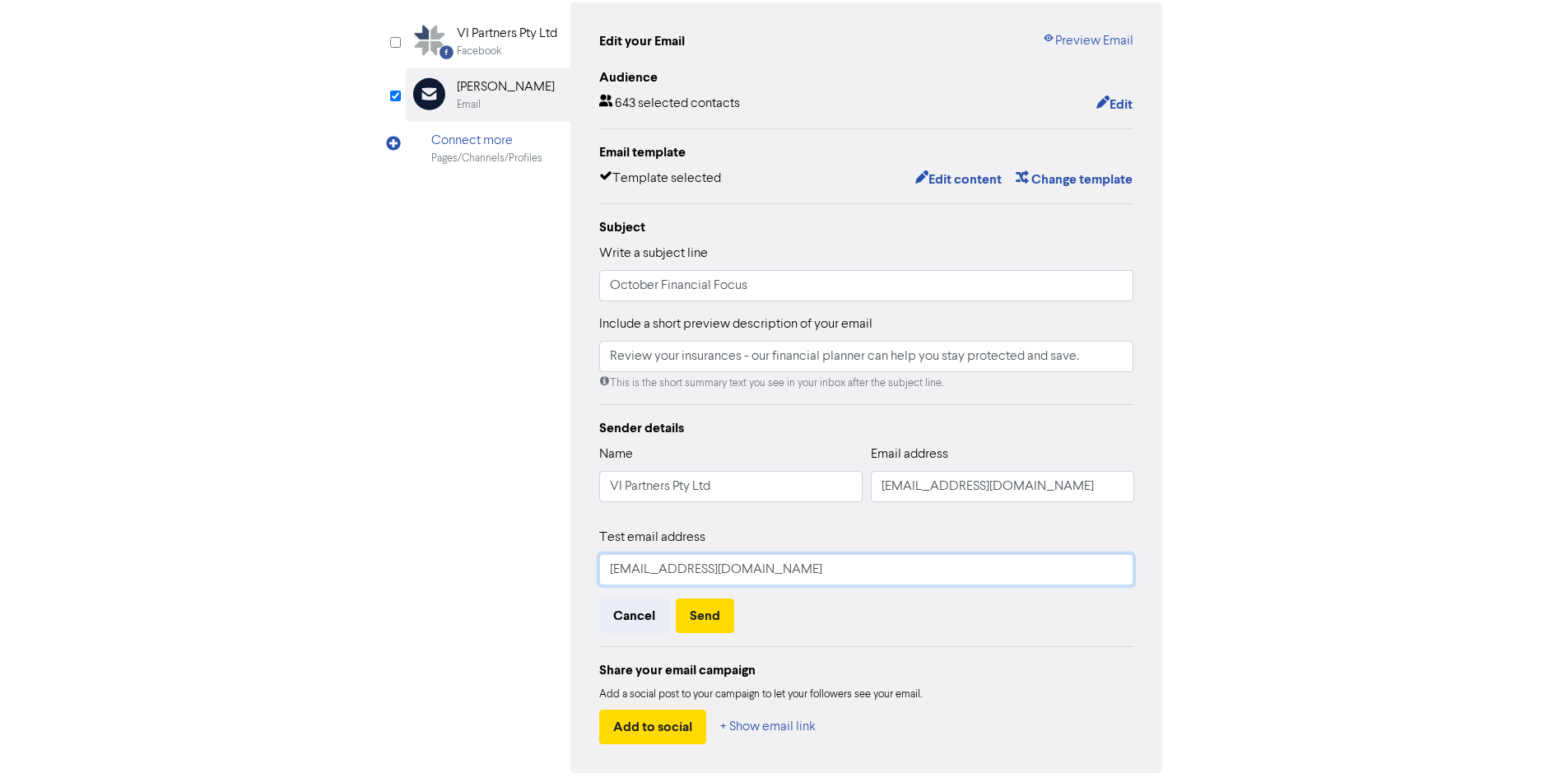
drag, startPoint x: 721, startPoint y: 564, endPoint x: 491, endPoint y: 562, distance: 230.0
click at [491, 562] on div "Facebook Created with Sketch. VI Partners Pty Ltd Facebook Email Created with S…" at bounding box center [784, 389] width 757 height 771
type input "[EMAIL_ADDRESS][PERSON_NAME][DOMAIN_NAME]"
click at [701, 621] on button "Send" at bounding box center [705, 616] width 59 height 34
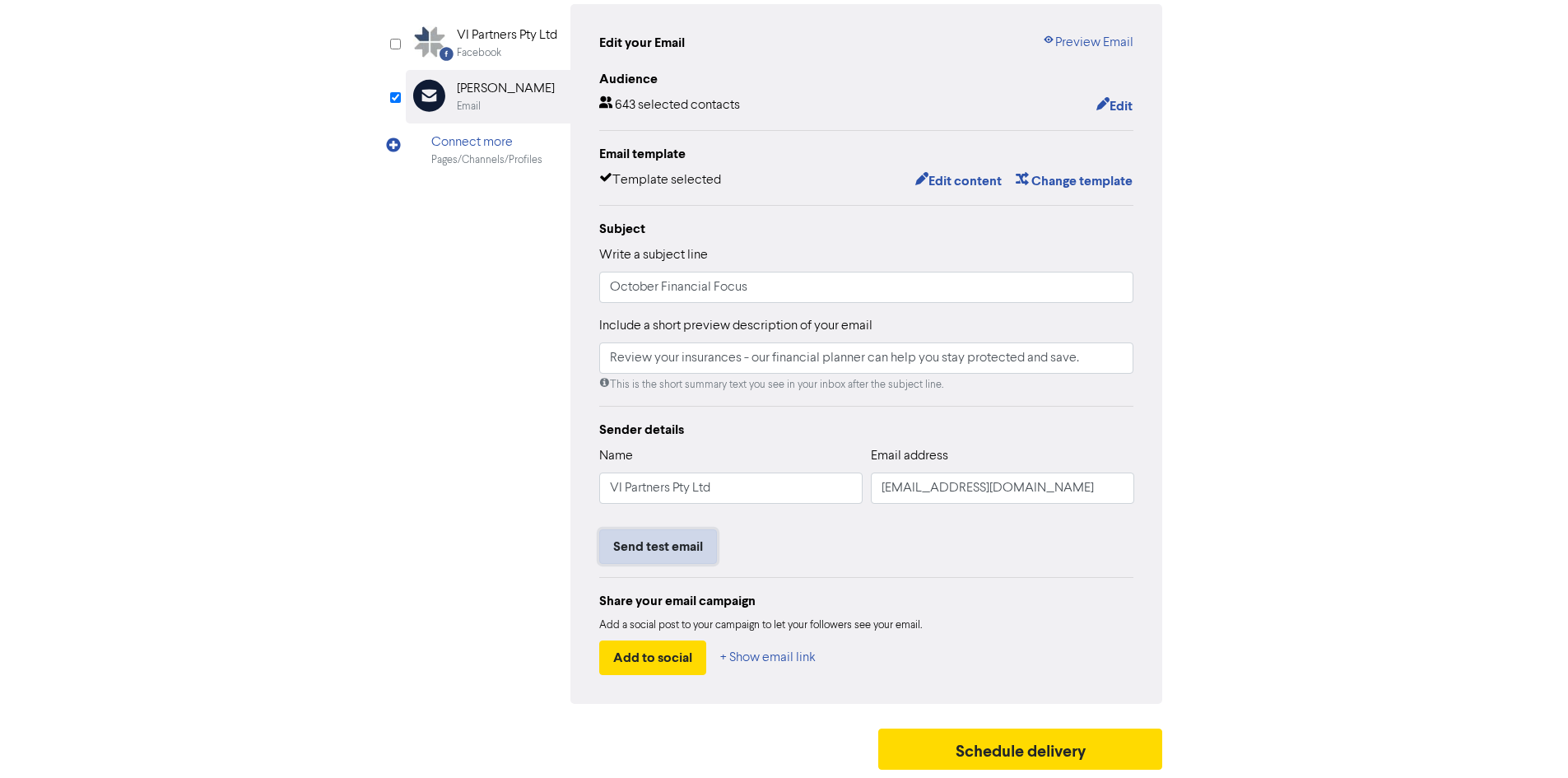
click at [688, 549] on button "Send test email" at bounding box center [658, 546] width 117 height 34
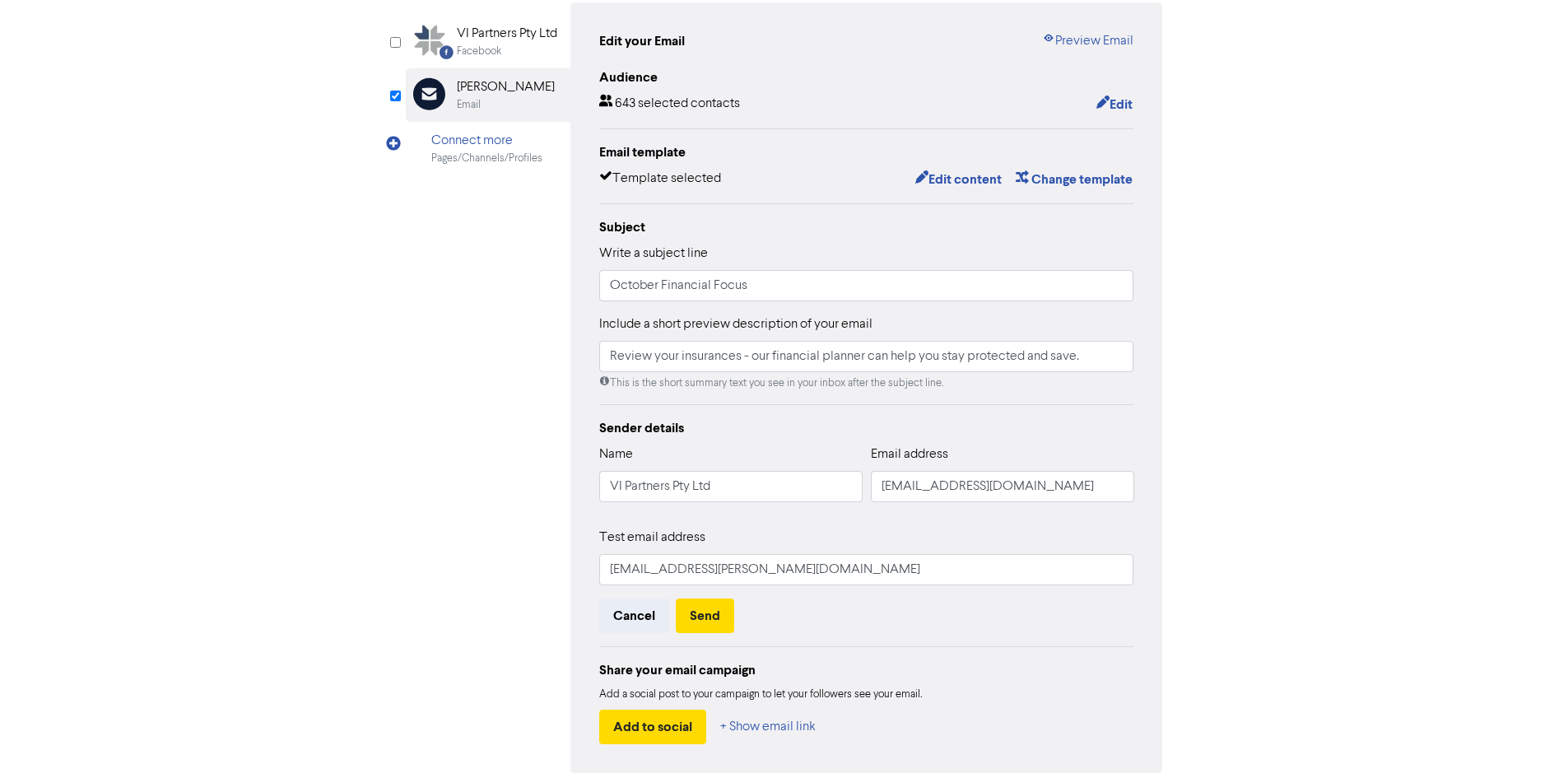
drag, startPoint x: 433, startPoint y: 423, endPoint x: 444, endPoint y: 417, distance: 12.5
click at [437, 422] on div "Facebook Created with Sketch. VI Partners Pty Ltd Facebook Email Created with S…" at bounding box center [784, 389] width 757 height 771
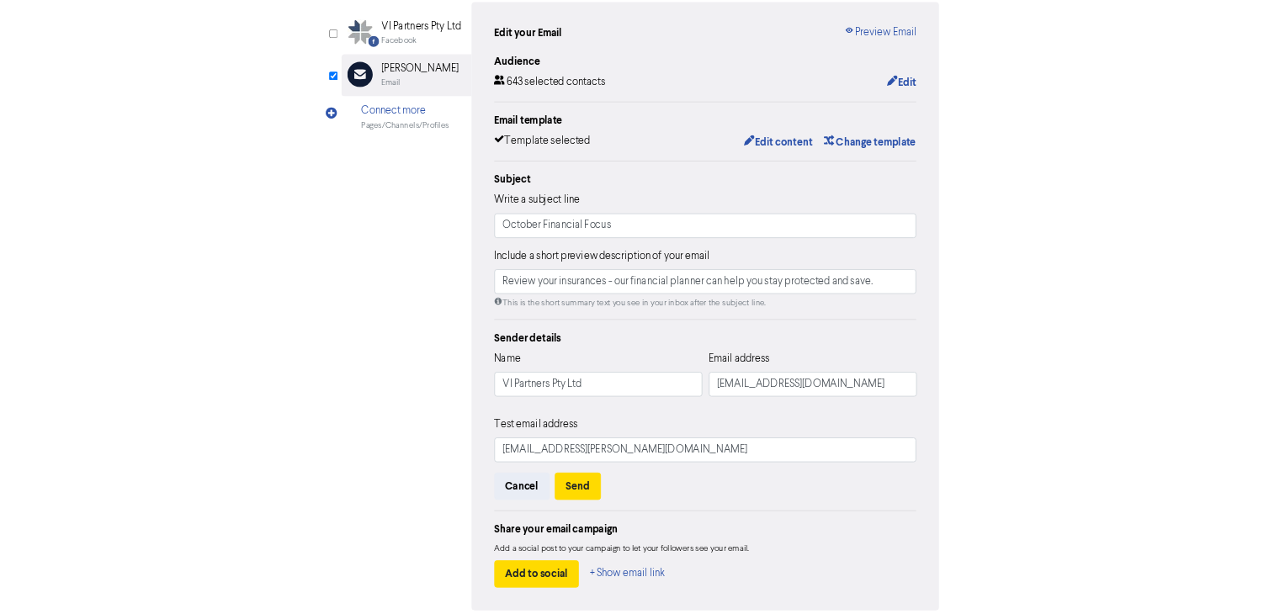
scroll to position [168, 0]
